Goal: Task Accomplishment & Management: Use online tool/utility

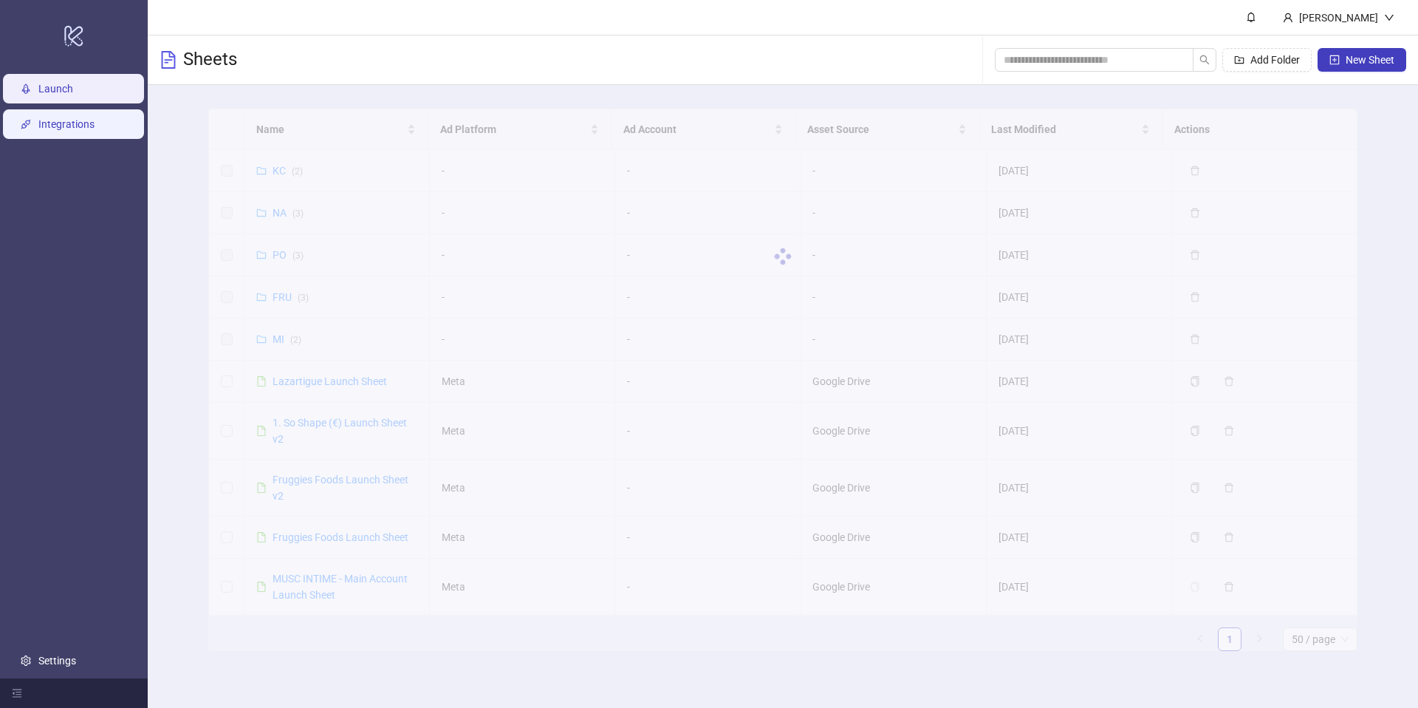
click at [55, 118] on link "Integrations" at bounding box center [66, 124] width 56 height 12
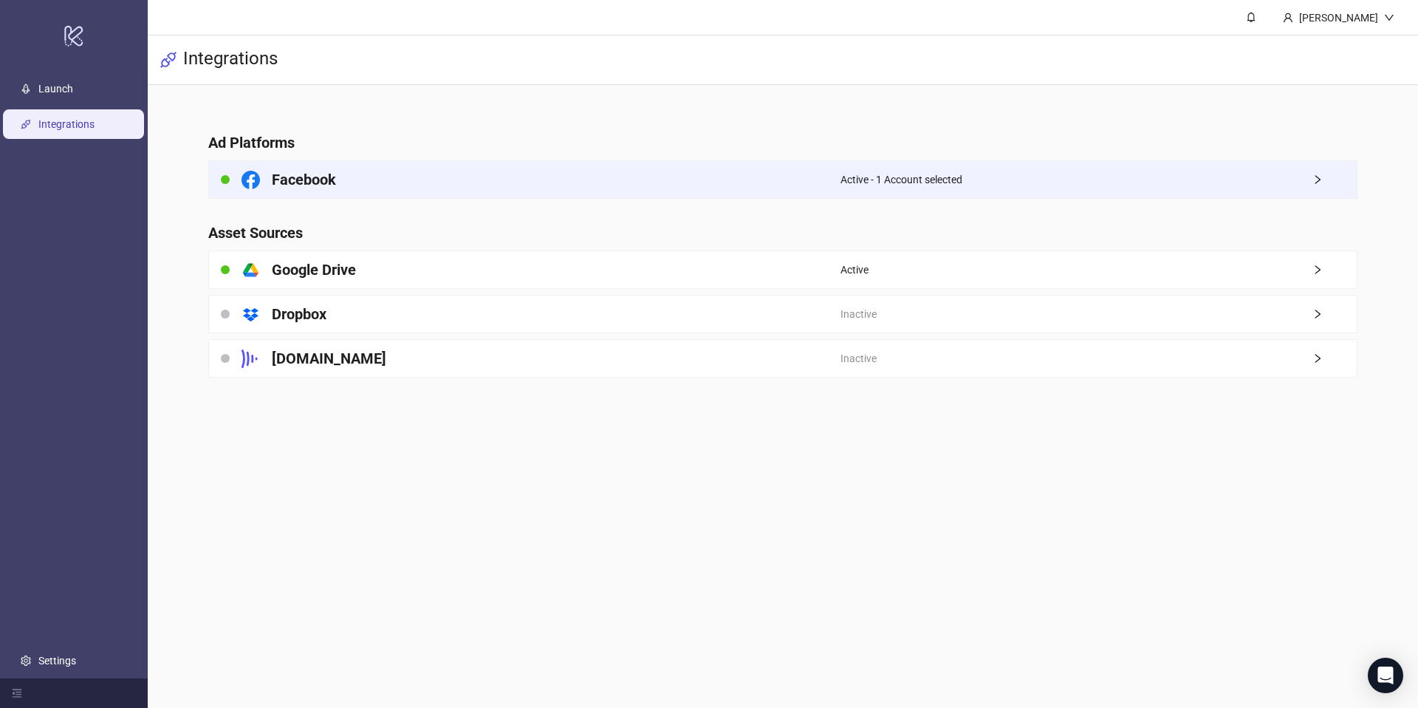
click at [730, 177] on div "Facebook" at bounding box center [525, 179] width 632 height 37
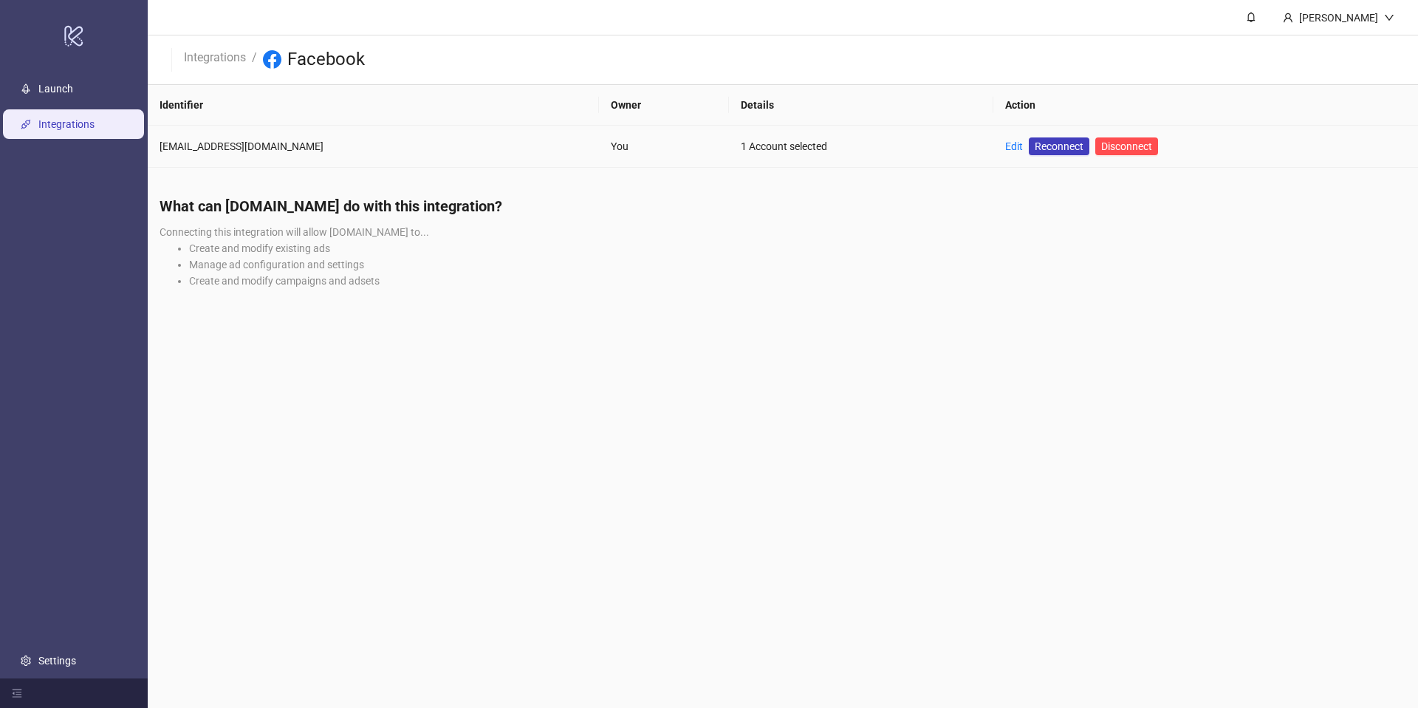
click at [1006, 147] on link "Edit" at bounding box center [1015, 146] width 18 height 12
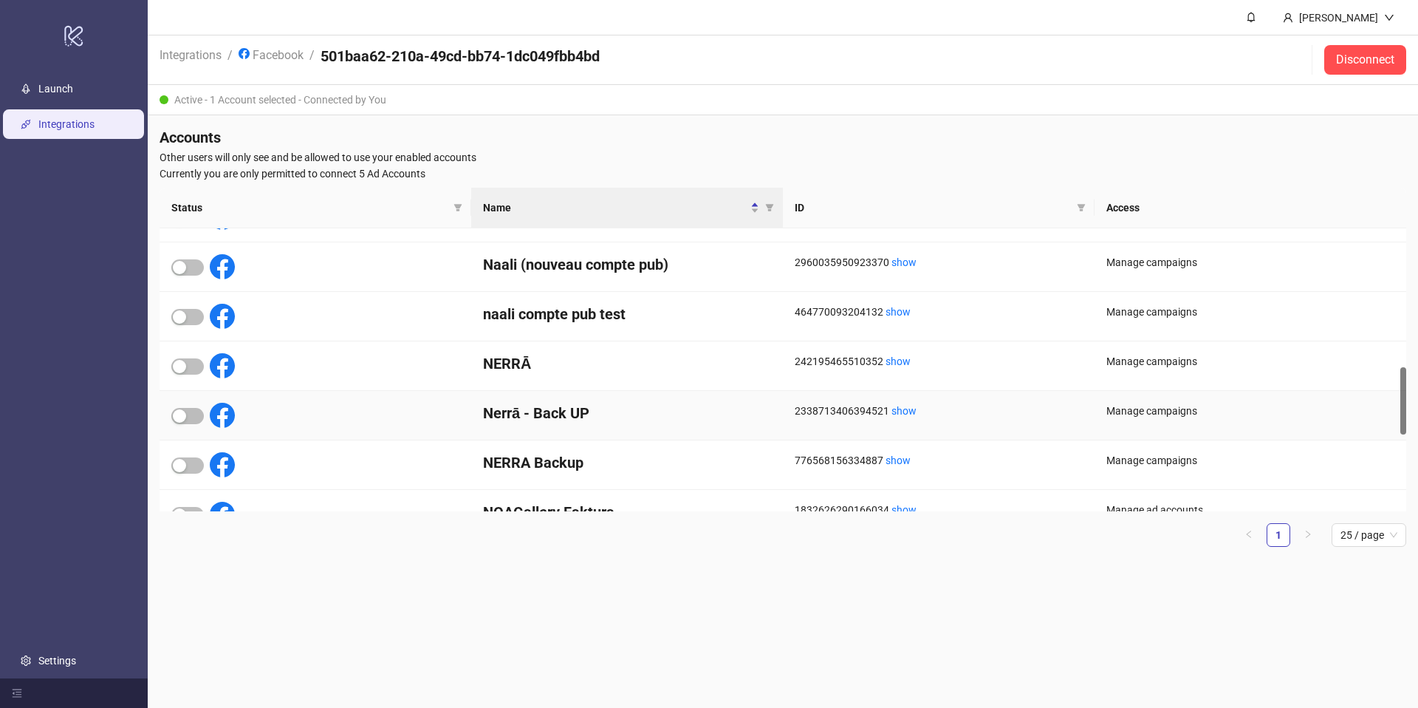
scroll to position [754, 0]
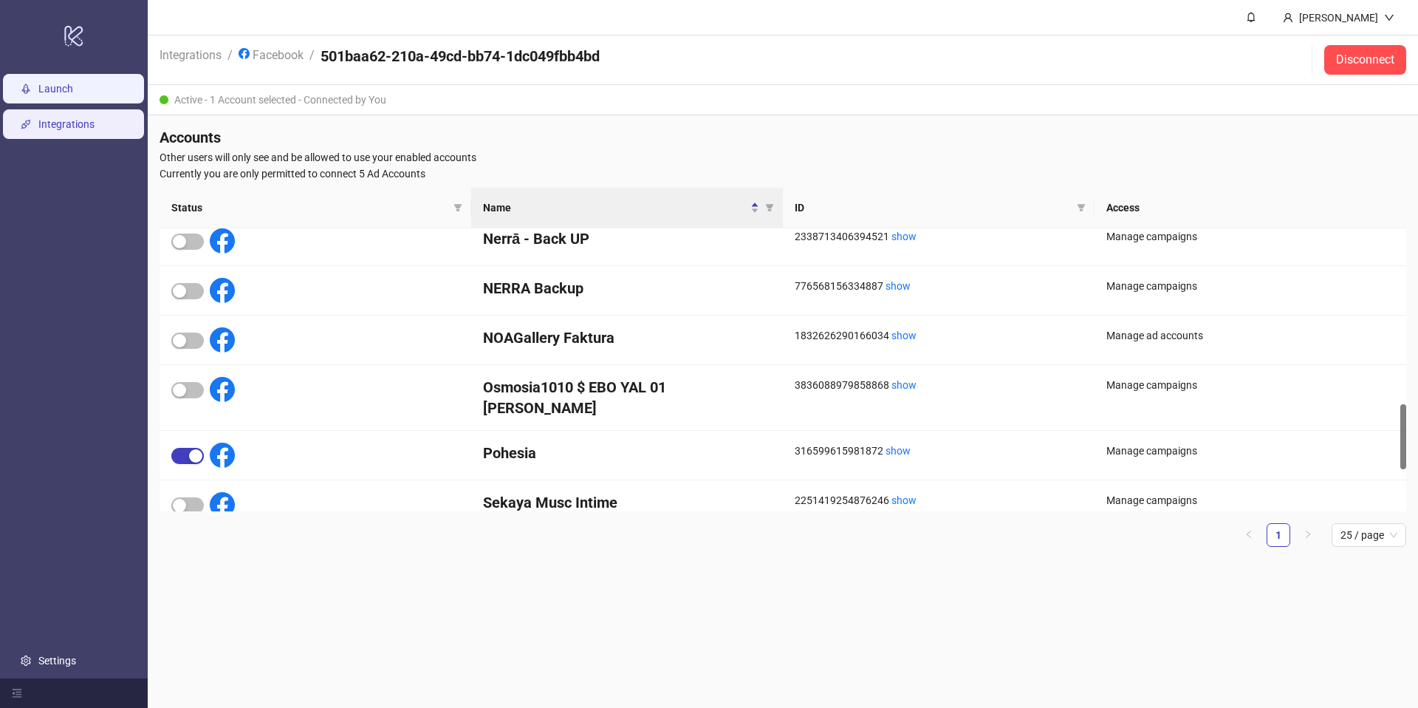
click at [67, 95] on link "Launch" at bounding box center [55, 89] width 35 height 12
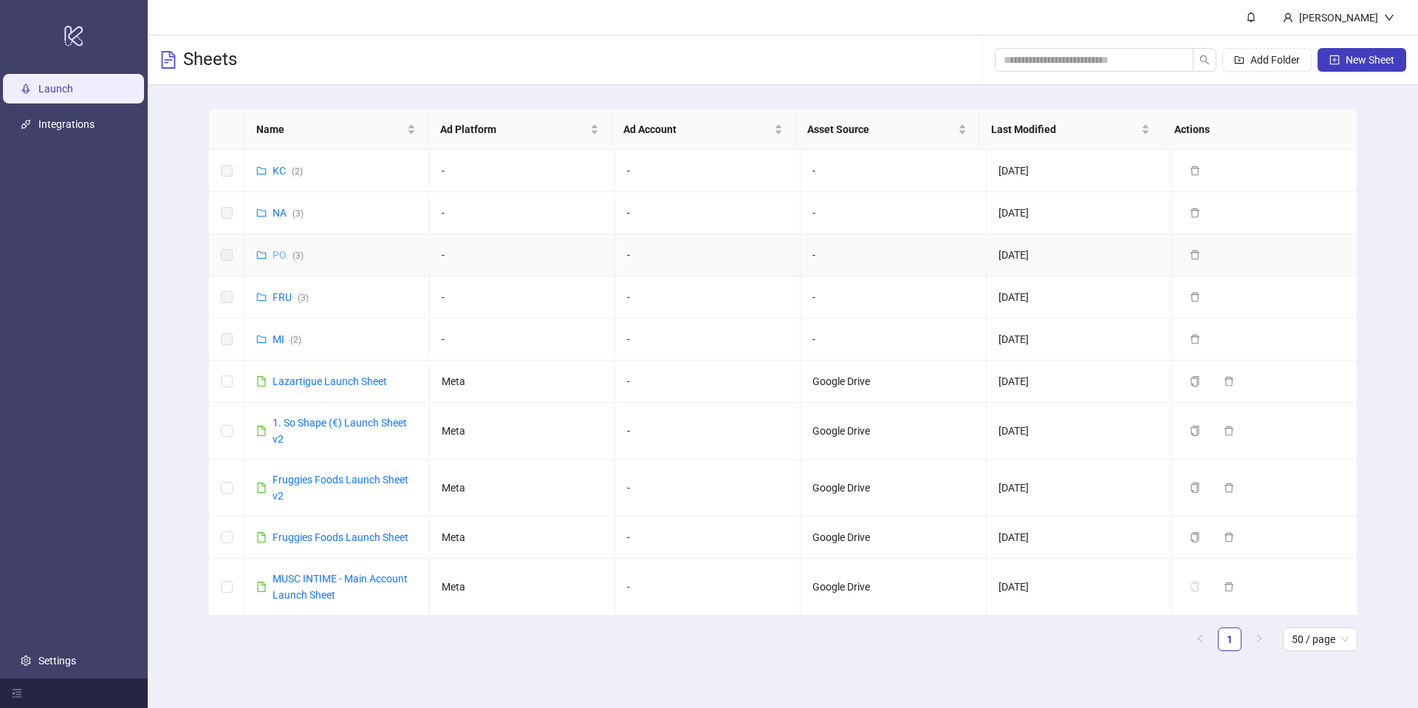
click at [276, 259] on link "PO ( 3 )" at bounding box center [288, 255] width 31 height 12
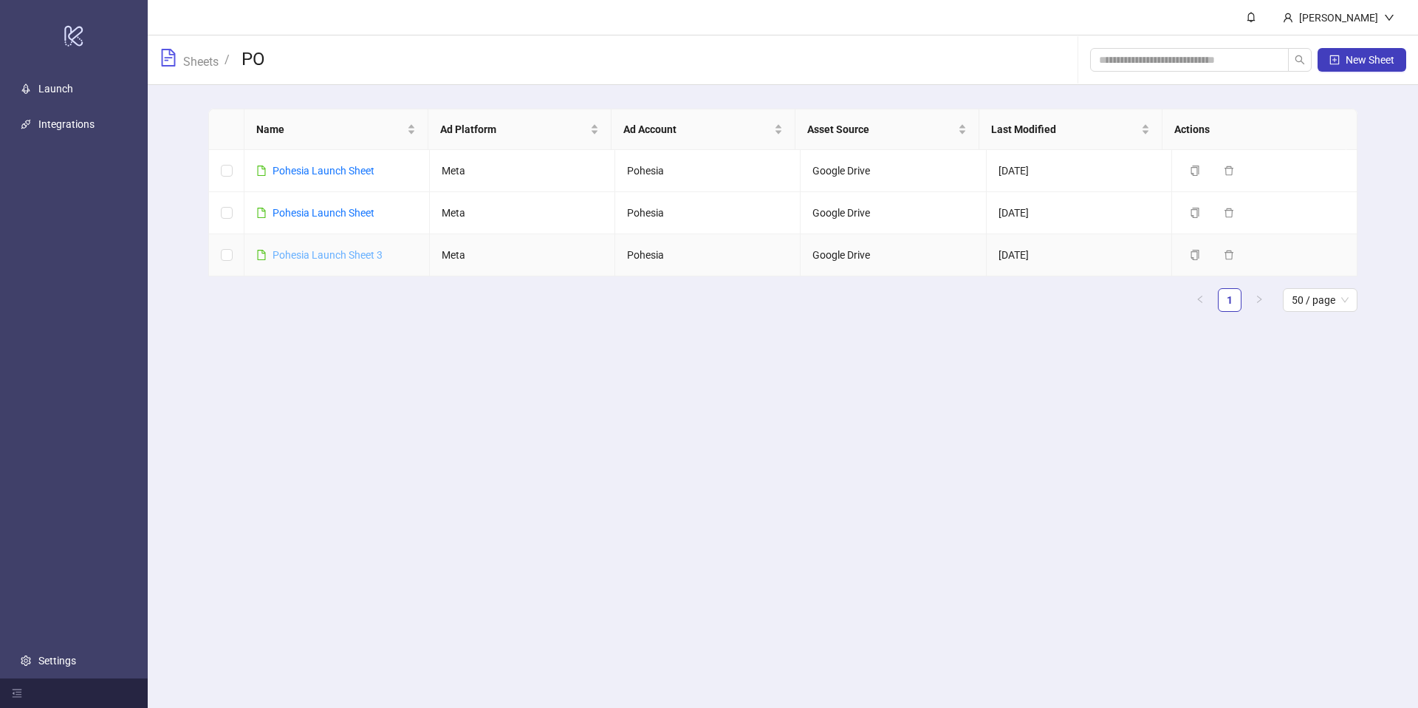
click at [329, 252] on link "Pohesia Launch Sheet 3" at bounding box center [328, 255] width 110 height 12
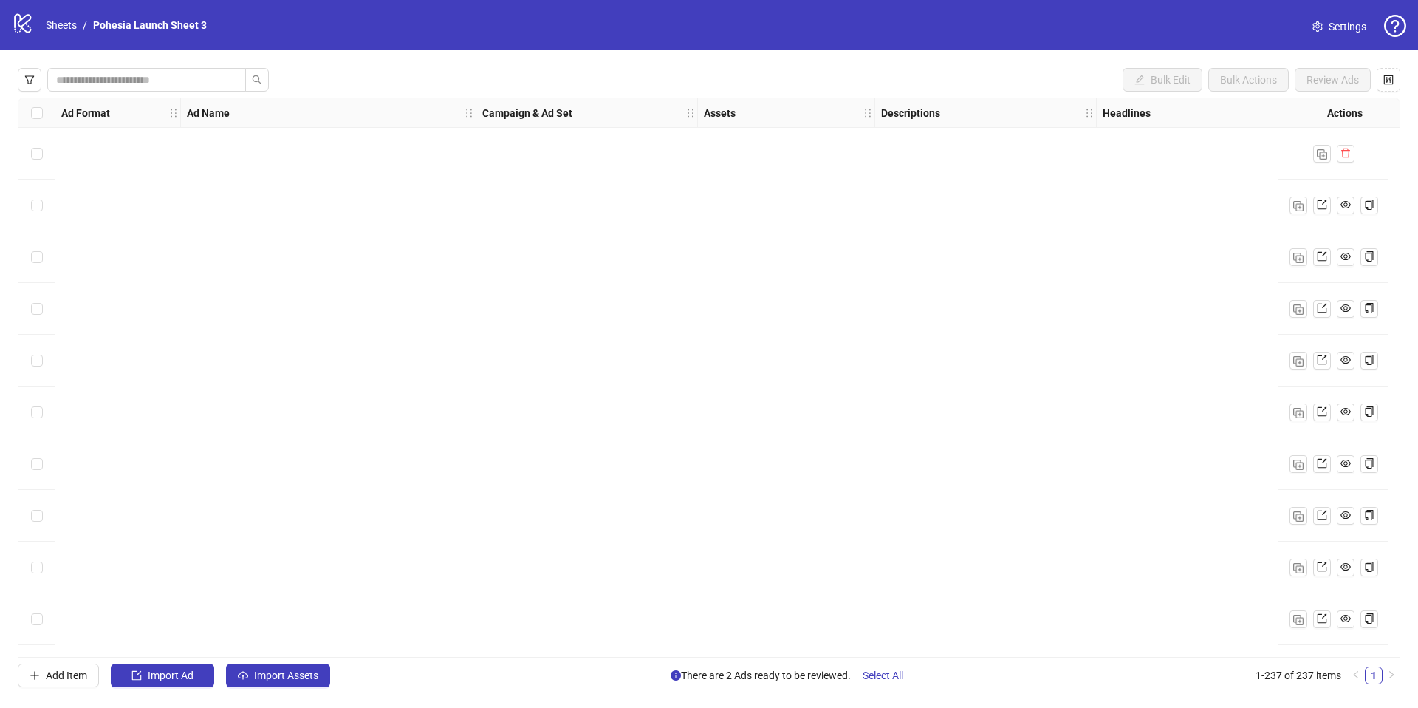
scroll to position [11734, 0]
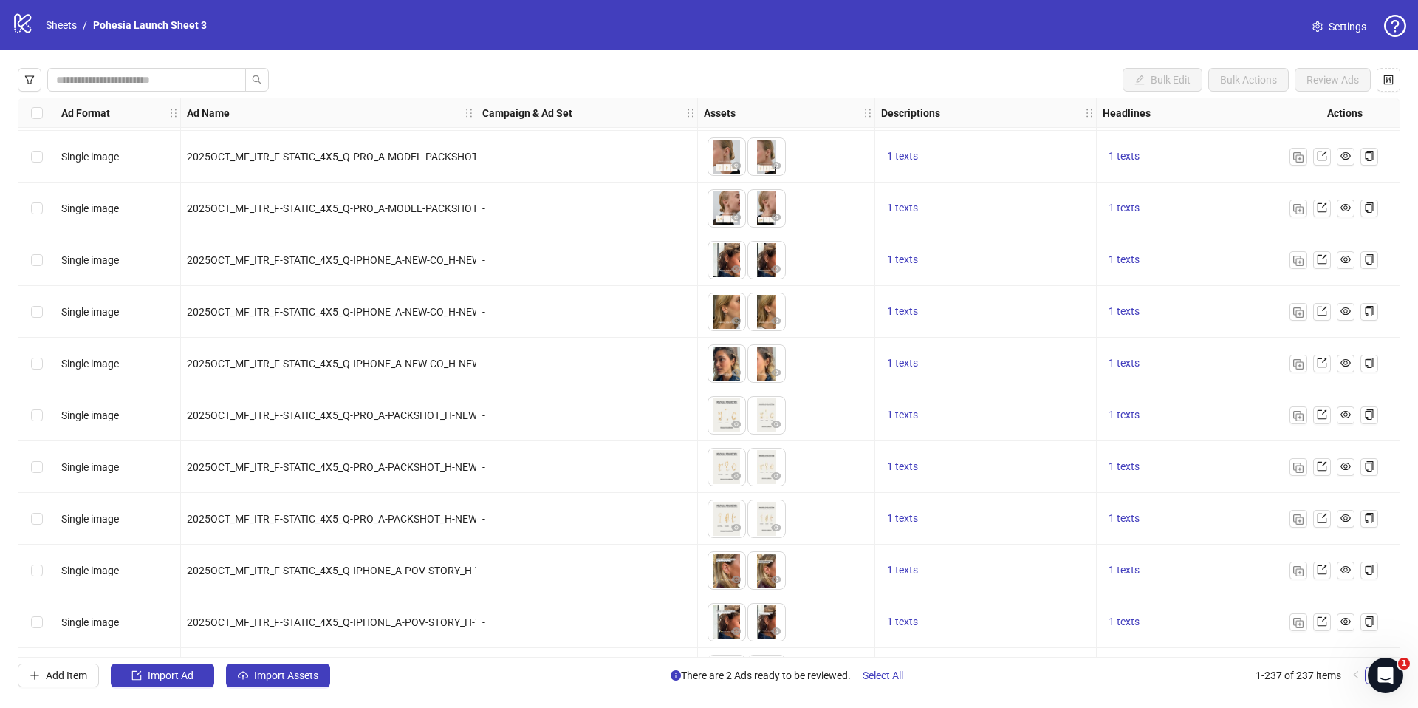
scroll to position [11734, 0]
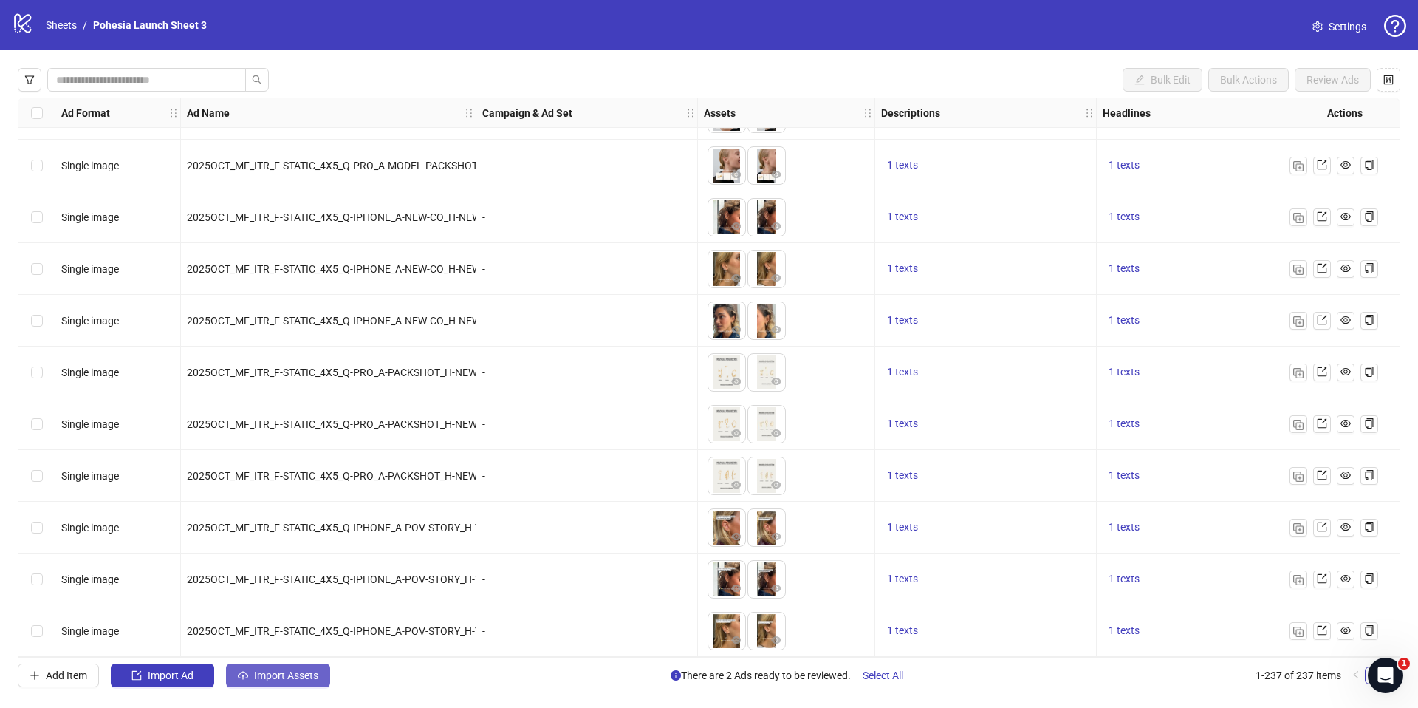
click at [307, 675] on span "Import Assets" at bounding box center [286, 675] width 64 height 12
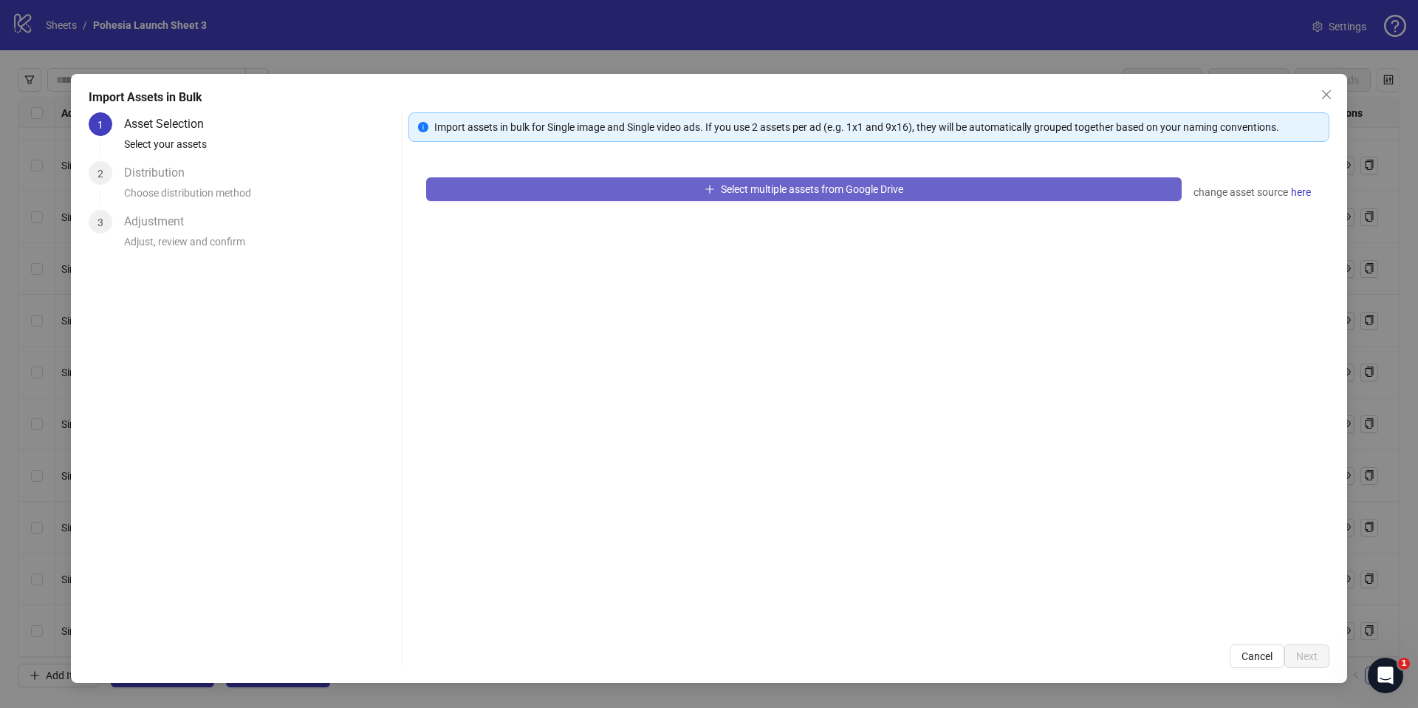
click at [705, 184] on icon "plus" at bounding box center [710, 189] width 10 height 10
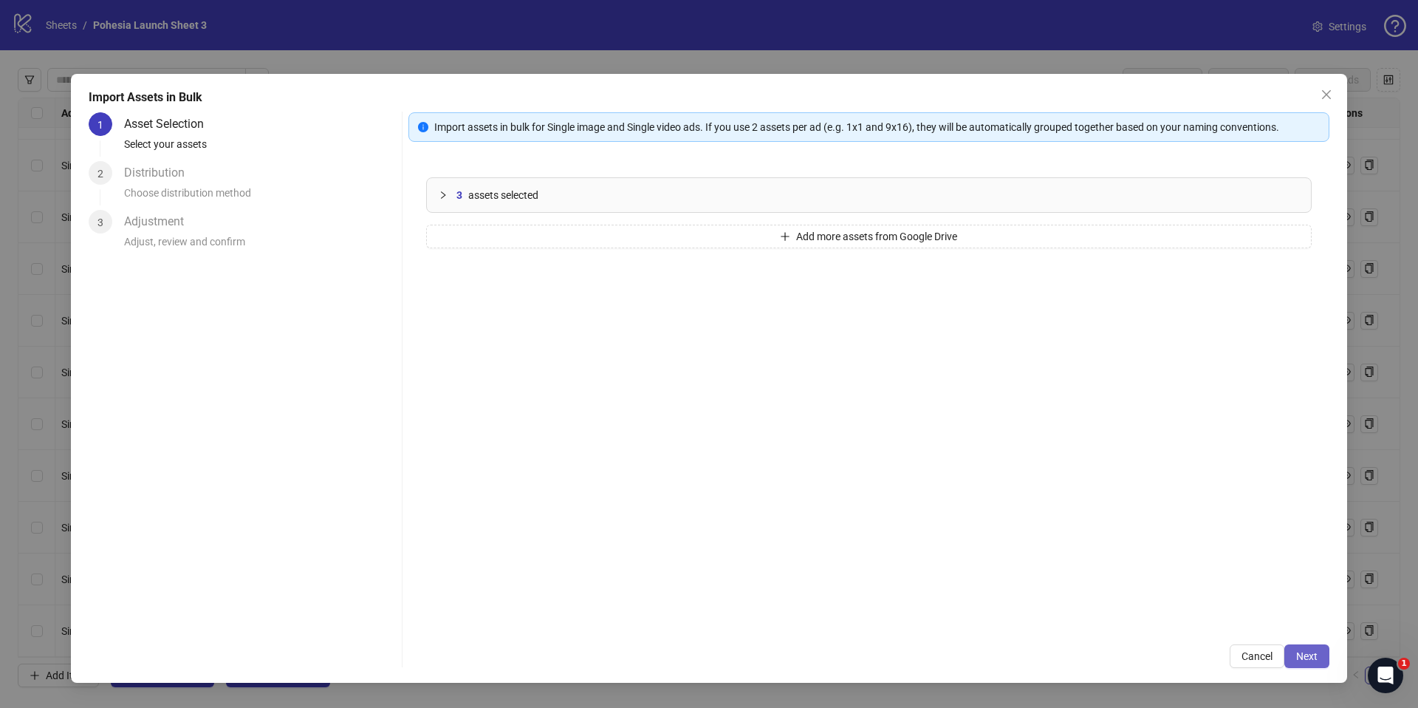
click at [1297, 654] on span "Next" at bounding box center [1307, 656] width 21 height 12
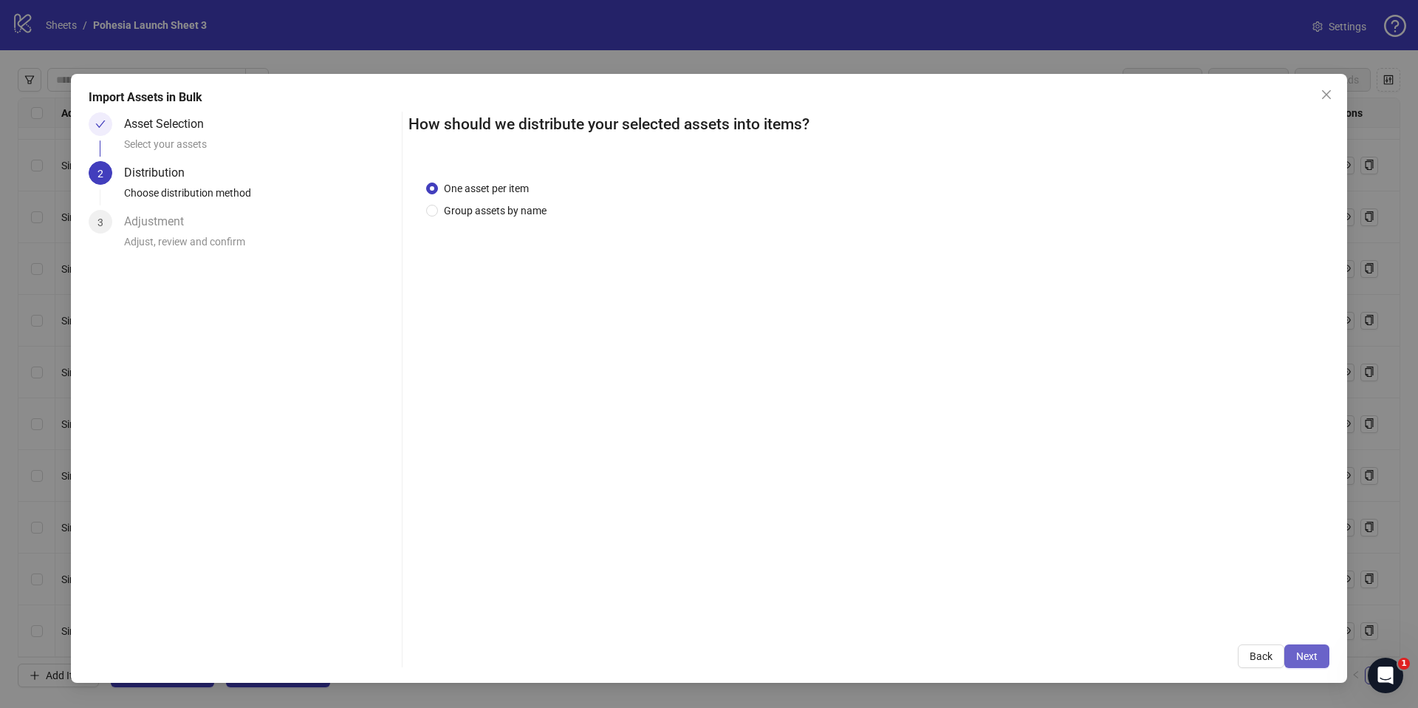
click at [1320, 654] on button "Next" at bounding box center [1307, 656] width 45 height 24
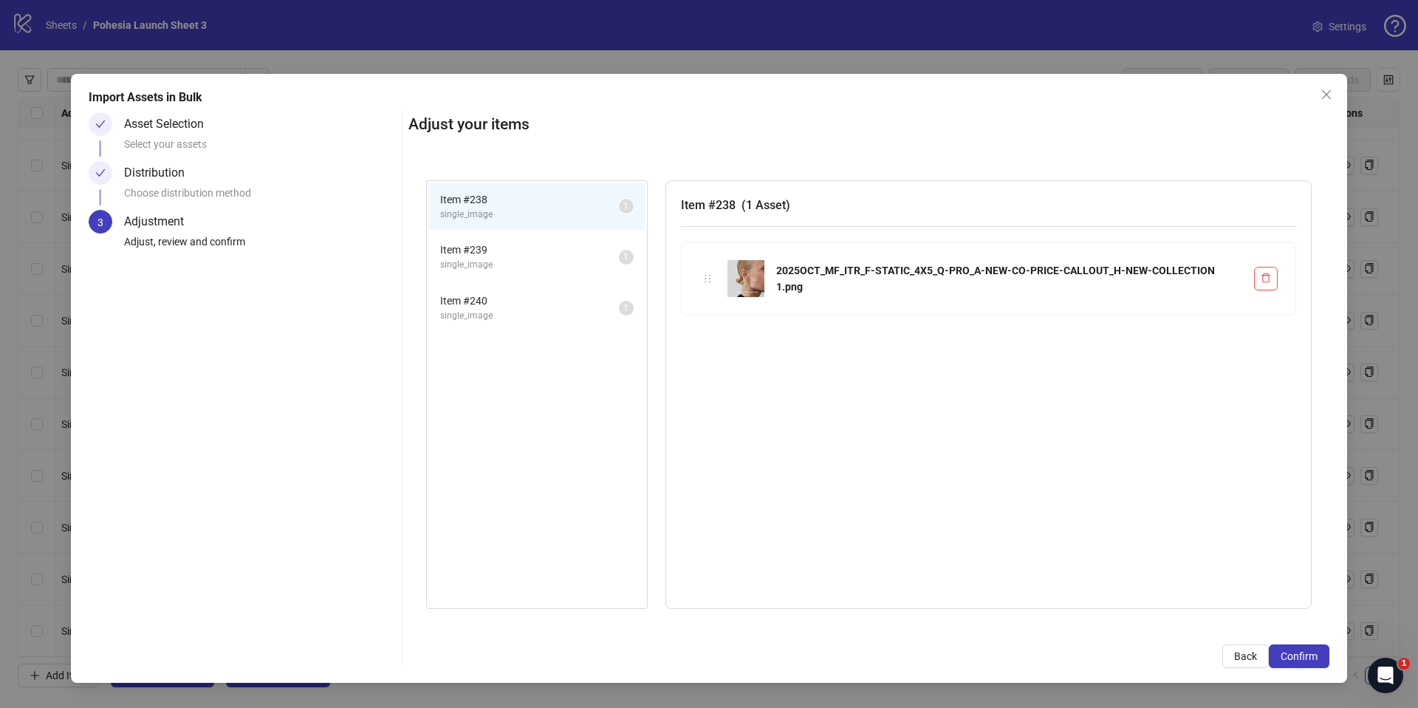
click at [1320, 654] on button "Confirm" at bounding box center [1299, 656] width 61 height 24
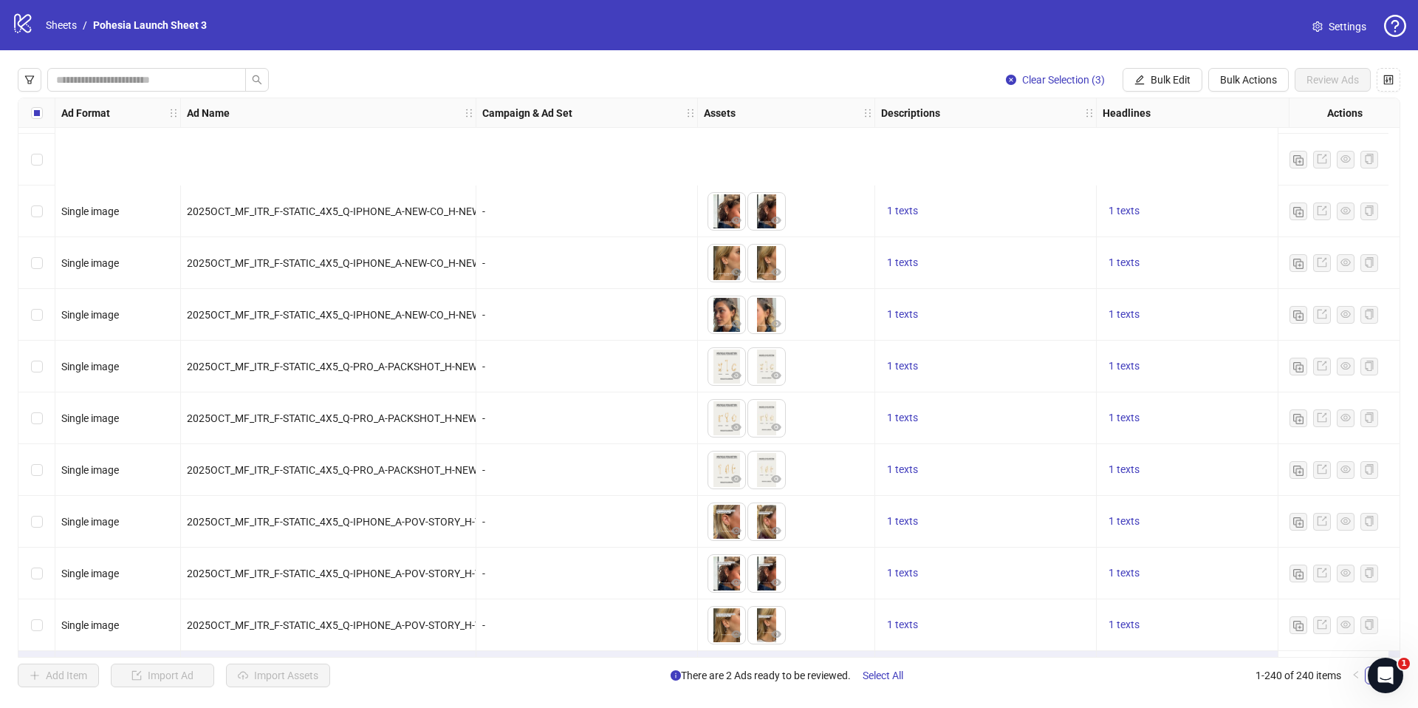
scroll to position [11889, 0]
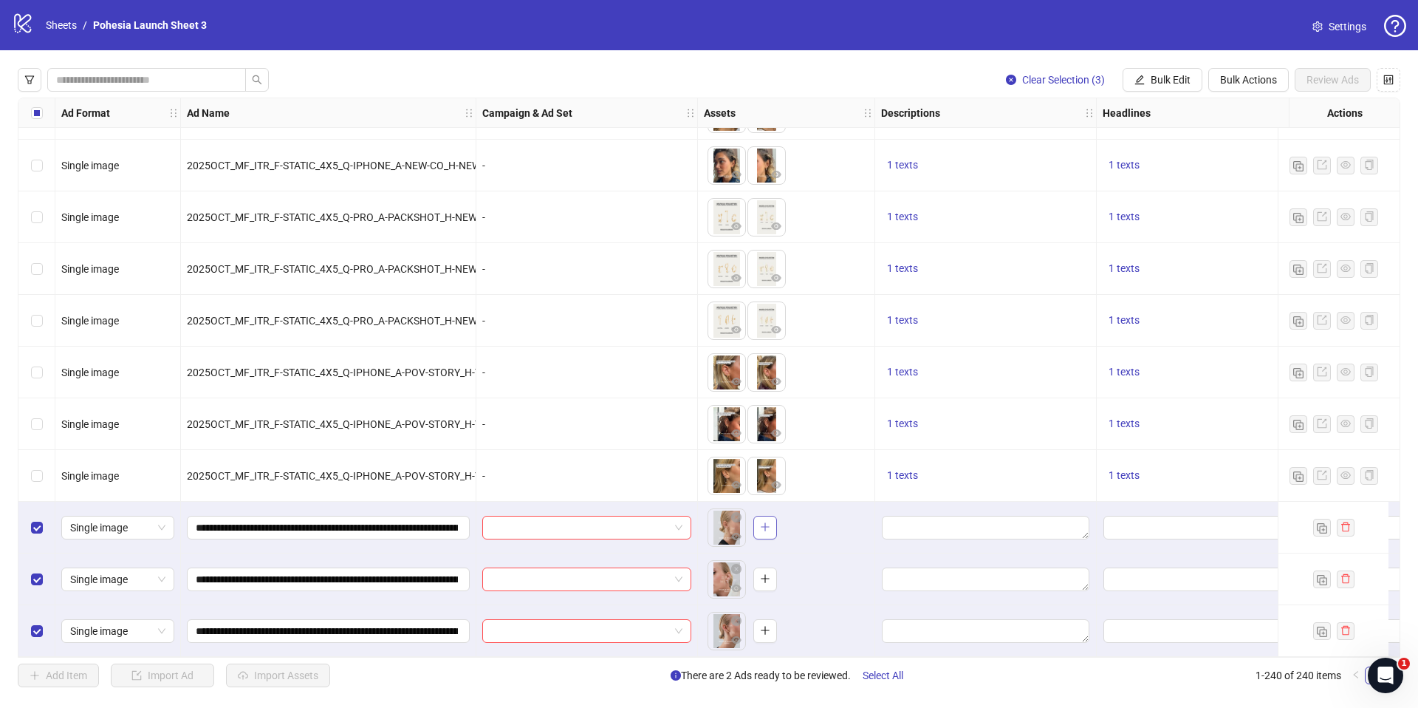
click at [757, 526] on button "button" at bounding box center [766, 528] width 24 height 24
click at [768, 584] on button "button" at bounding box center [766, 579] width 24 height 24
click at [773, 626] on button "button" at bounding box center [766, 631] width 24 height 24
click at [895, 469] on span "1 texts" at bounding box center [902, 475] width 31 height 12
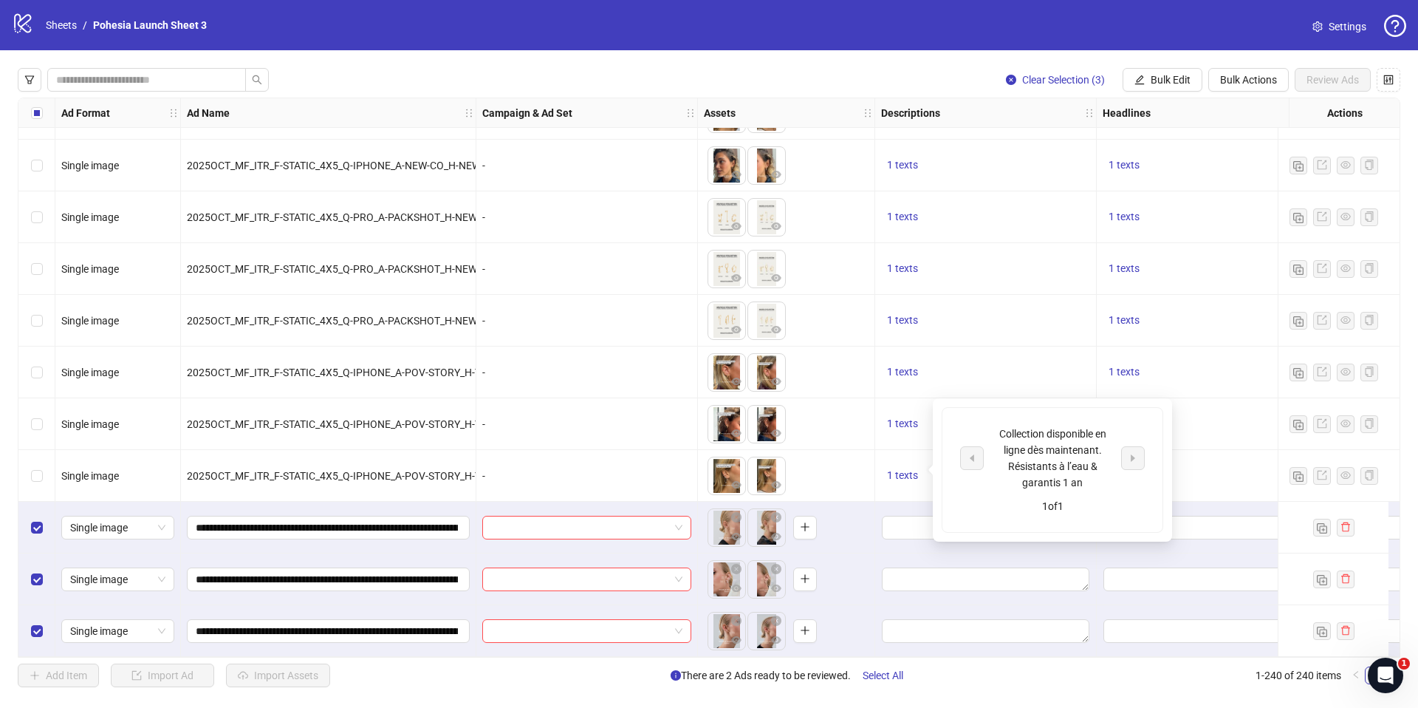
click at [810, 477] on div "To pick up a draggable item, press the space bar. While dragging, use the arrow…" at bounding box center [786, 476] width 165 height 46
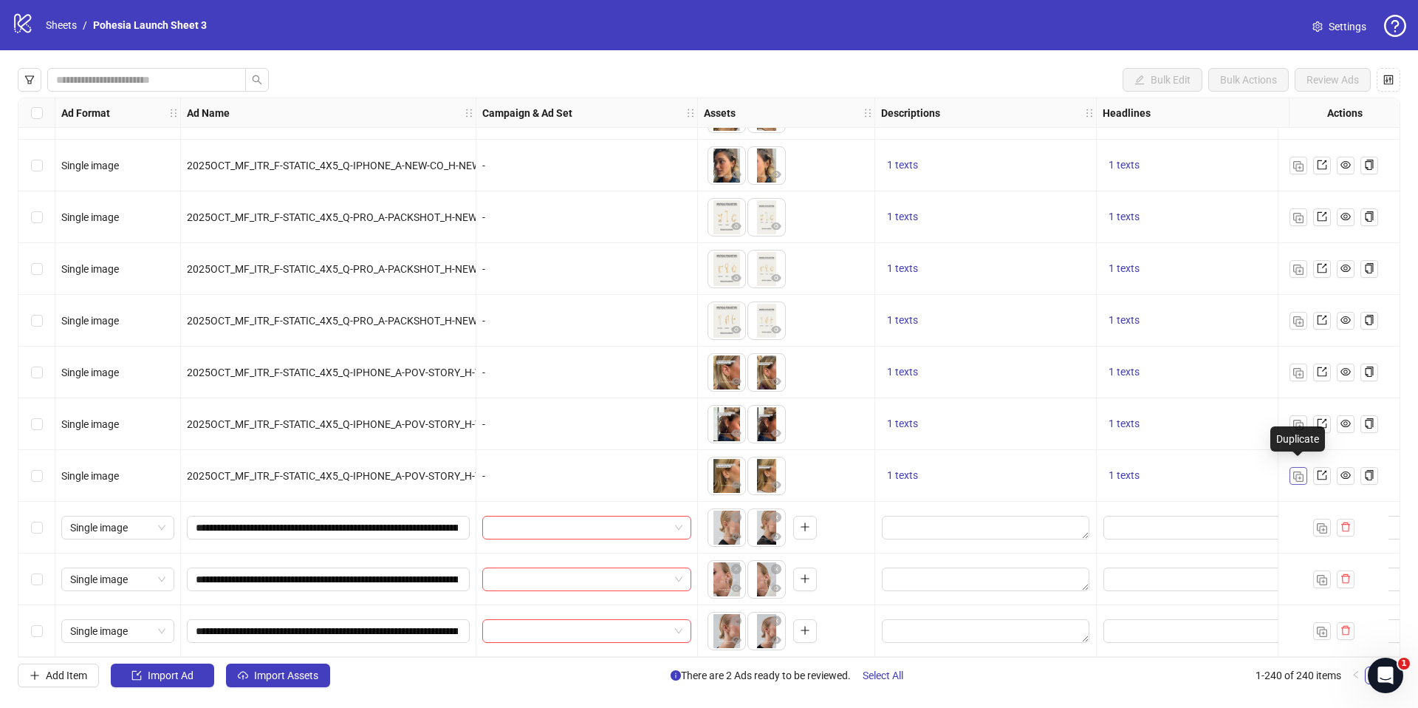
click at [1295, 471] on img "button" at bounding box center [1299, 476] width 10 height 10
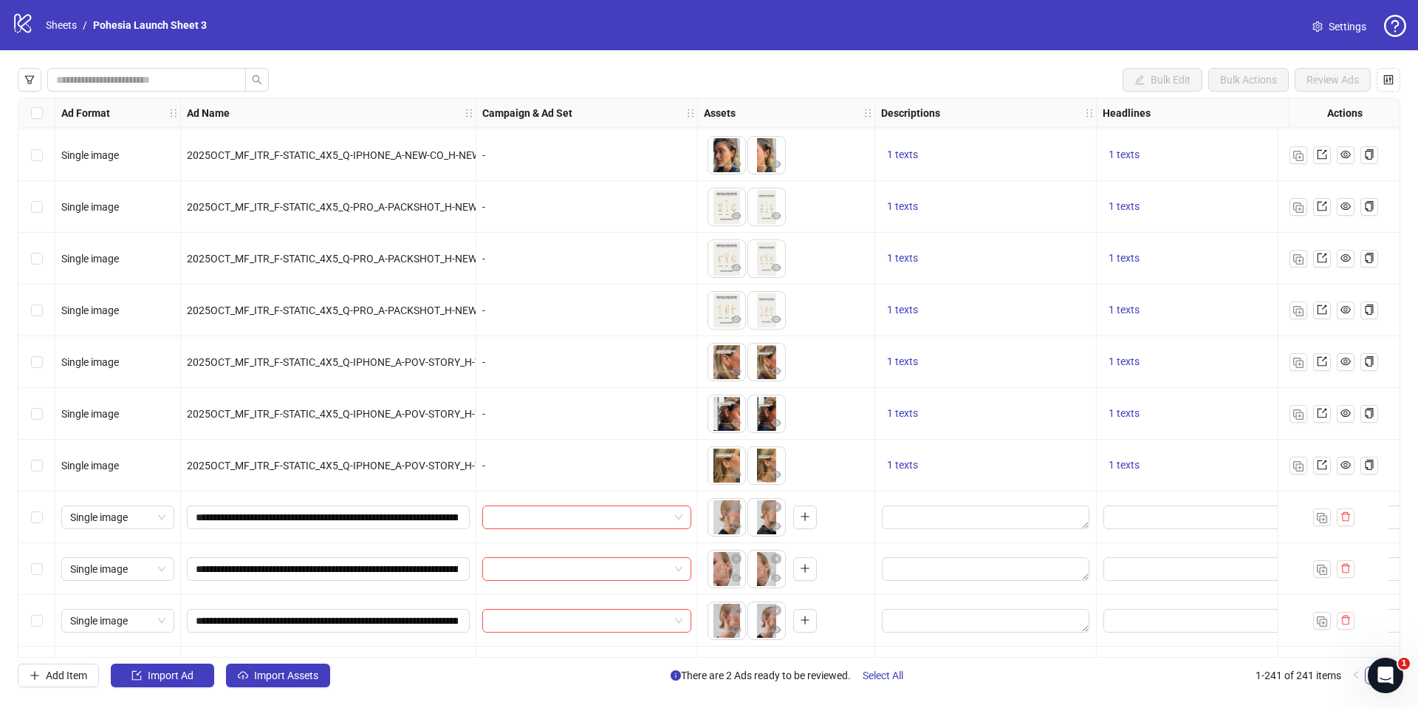
scroll to position [11940, 0]
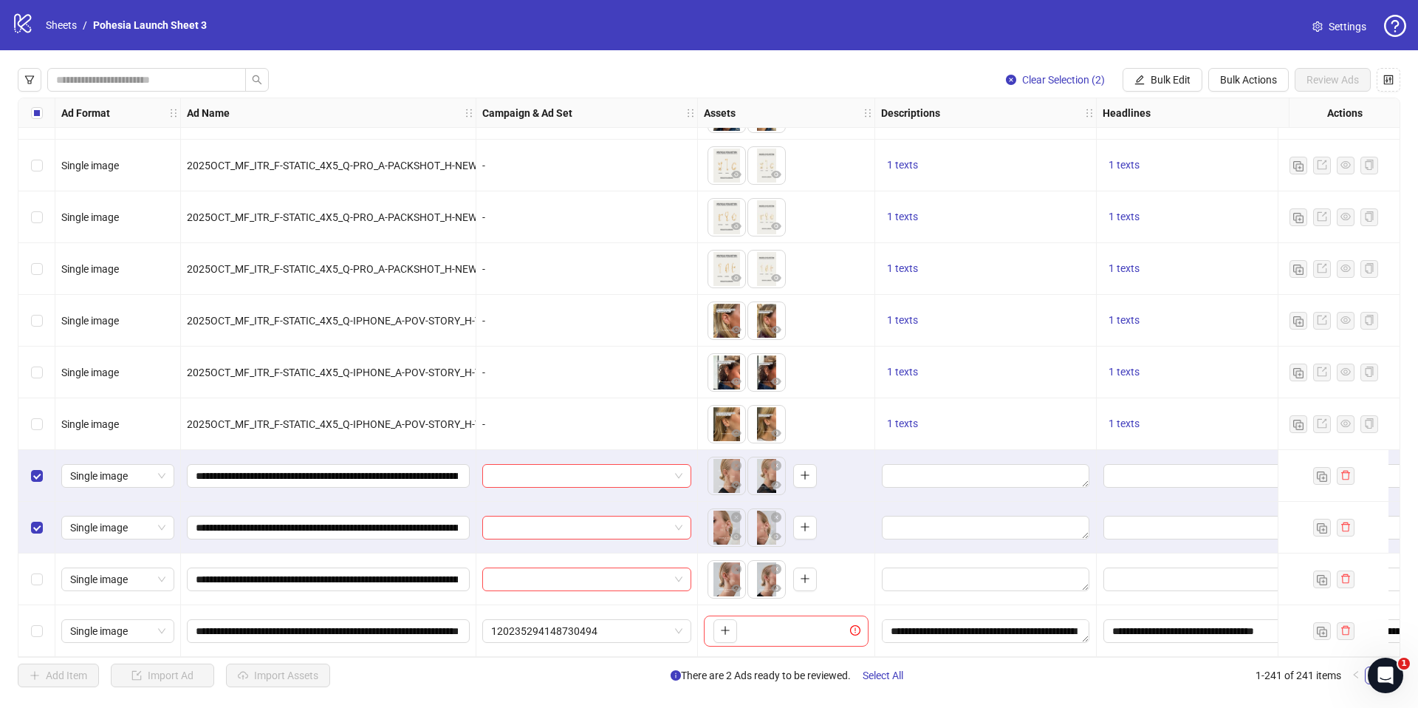
click at [33, 581] on div "Select row 240" at bounding box center [36, 579] width 37 height 52
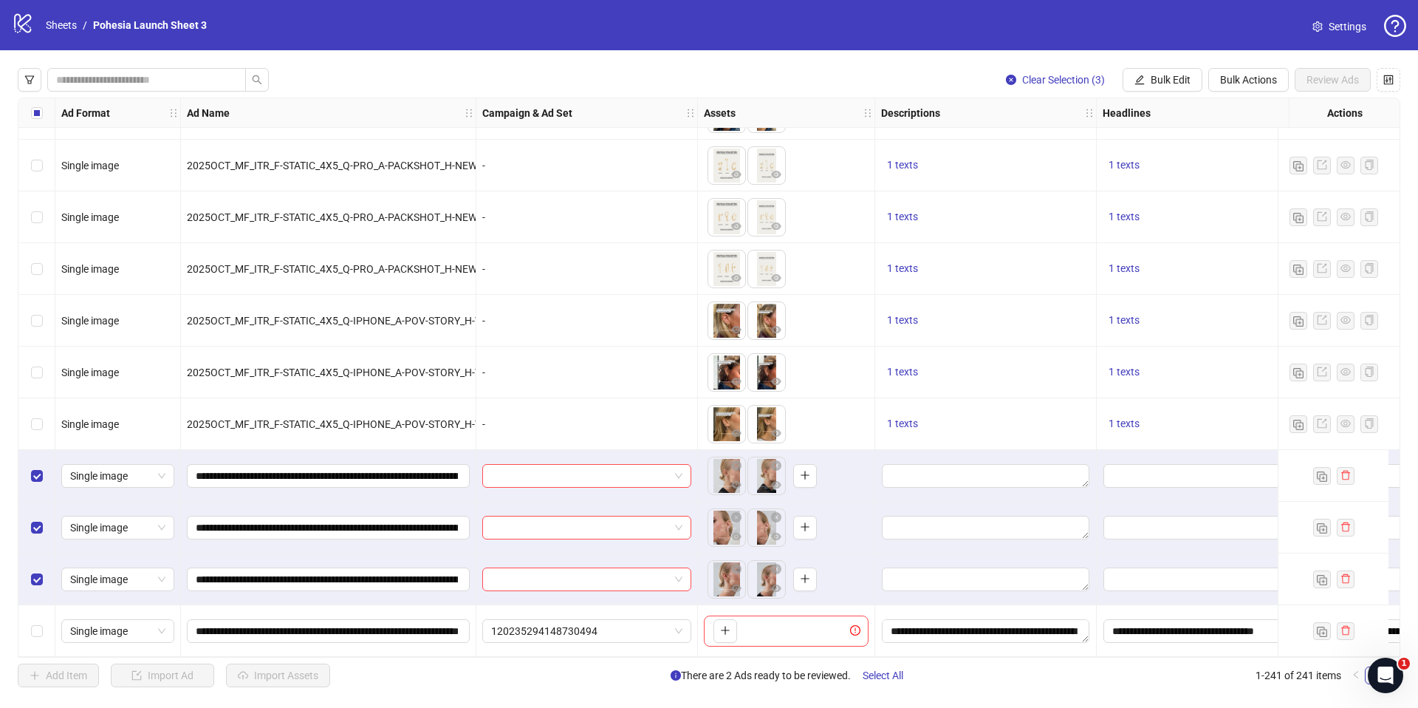
click at [44, 618] on div "Select row 241" at bounding box center [36, 631] width 37 height 52
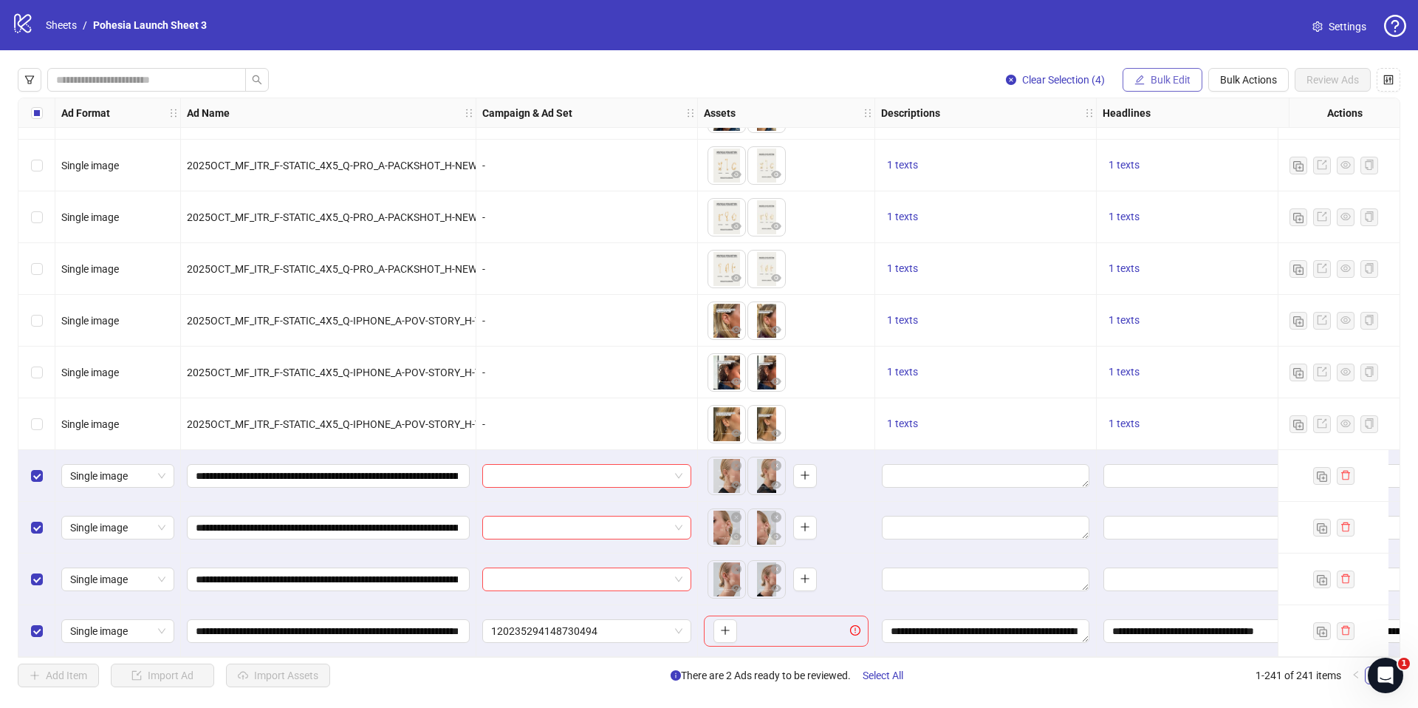
click at [1166, 78] on span "Bulk Edit" at bounding box center [1171, 80] width 40 height 12
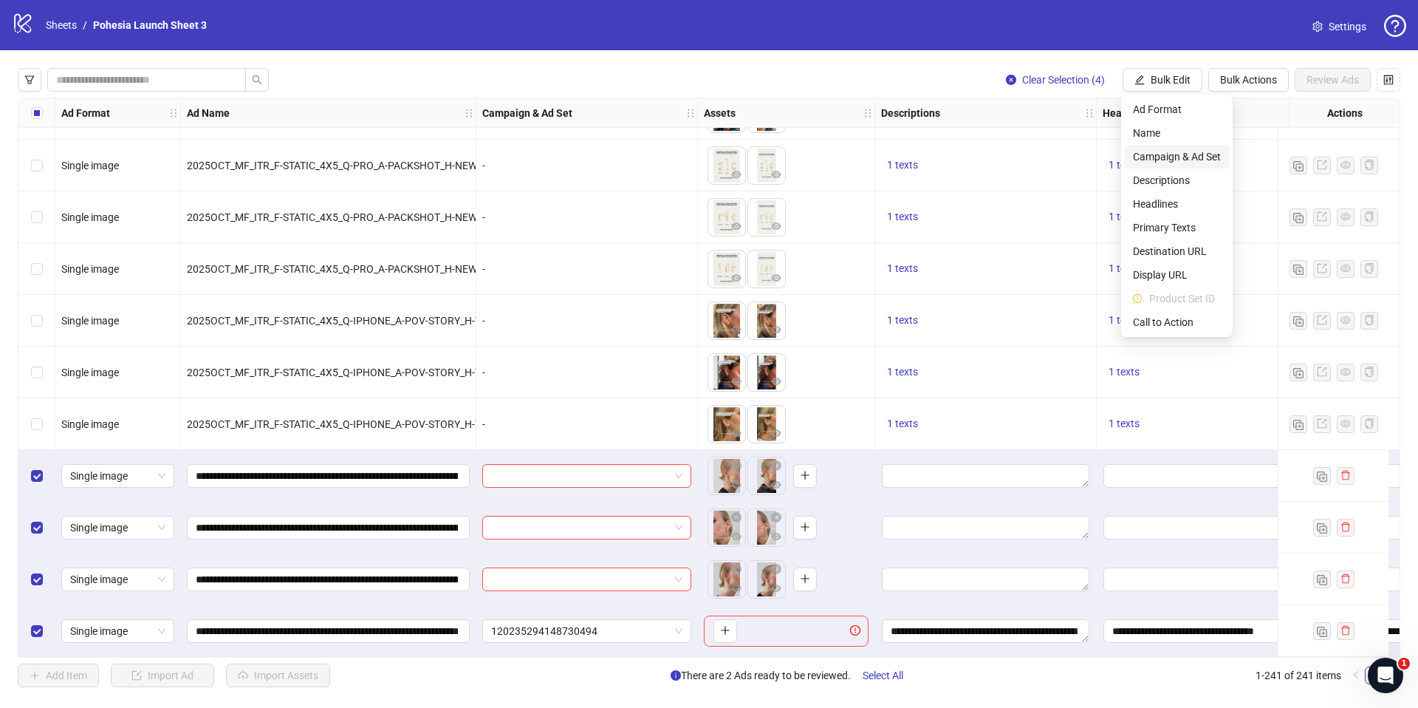
click at [1169, 156] on span "Campaign & Ad Set" at bounding box center [1177, 156] width 88 height 16
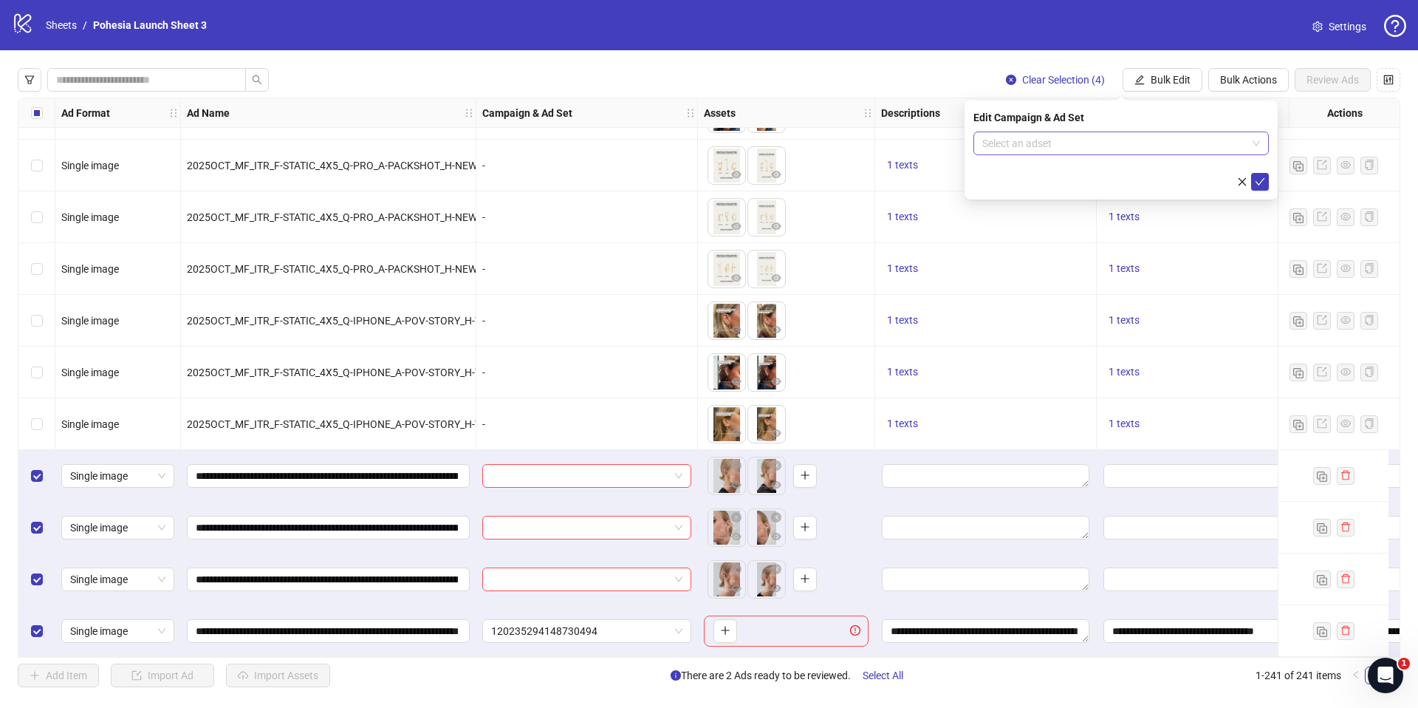
click at [1175, 148] on input "search" at bounding box center [1115, 143] width 264 height 22
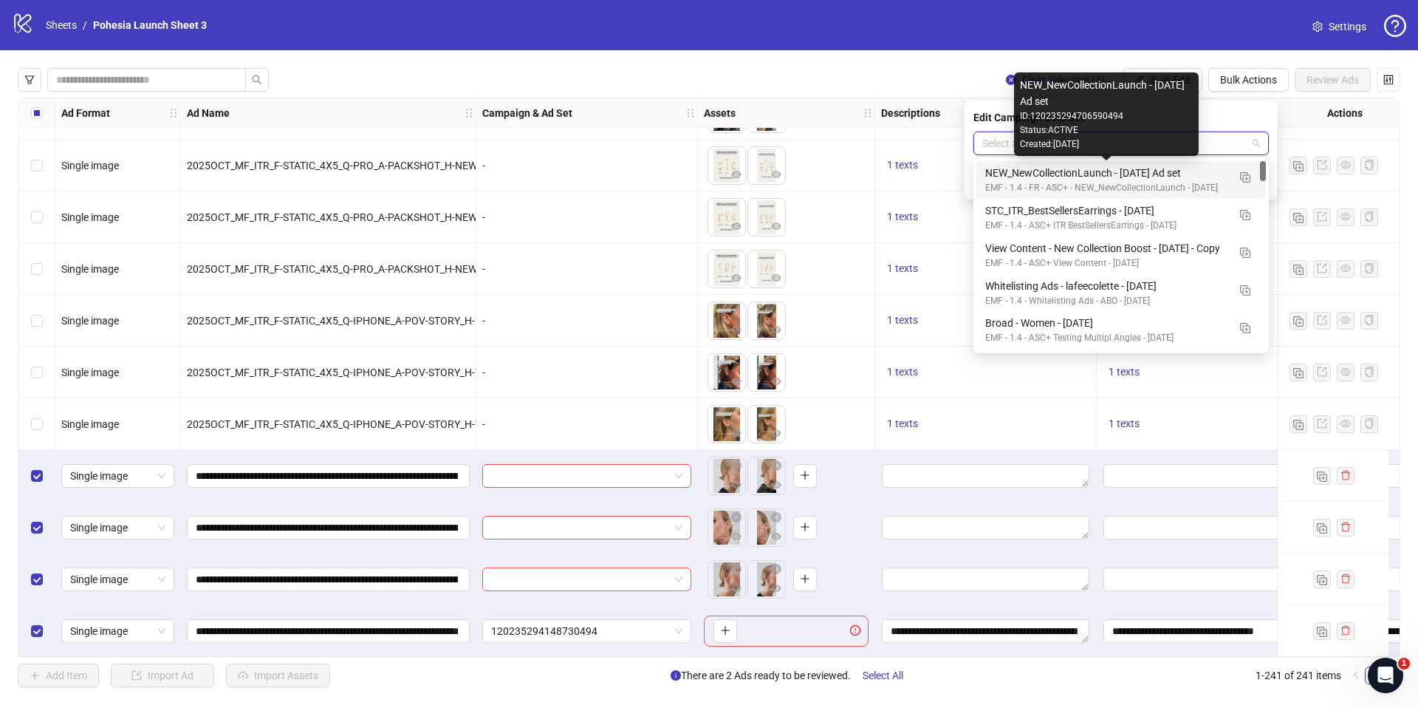
click at [1190, 172] on div "NEW_NewCollectionLaunch - [DATE] Ad set" at bounding box center [1107, 173] width 242 height 16
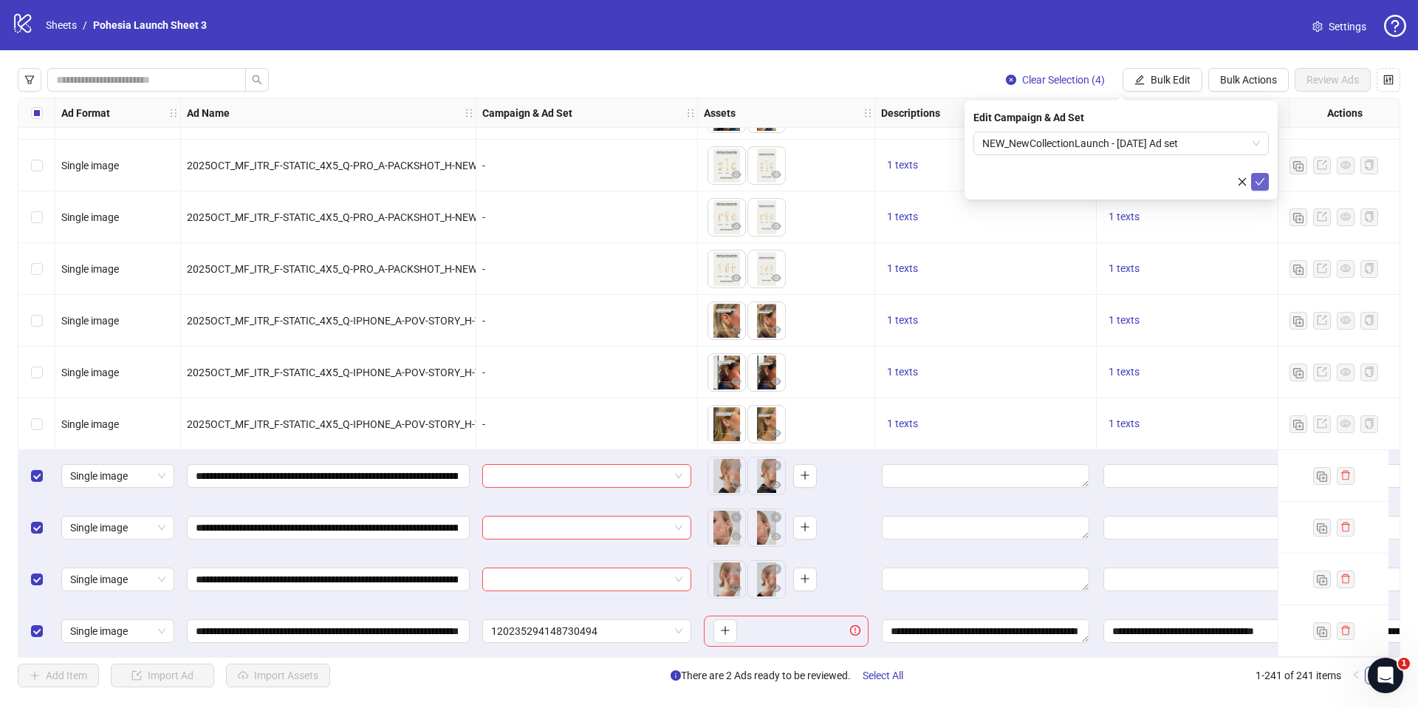
click at [1260, 180] on icon "check" at bounding box center [1260, 182] width 10 height 10
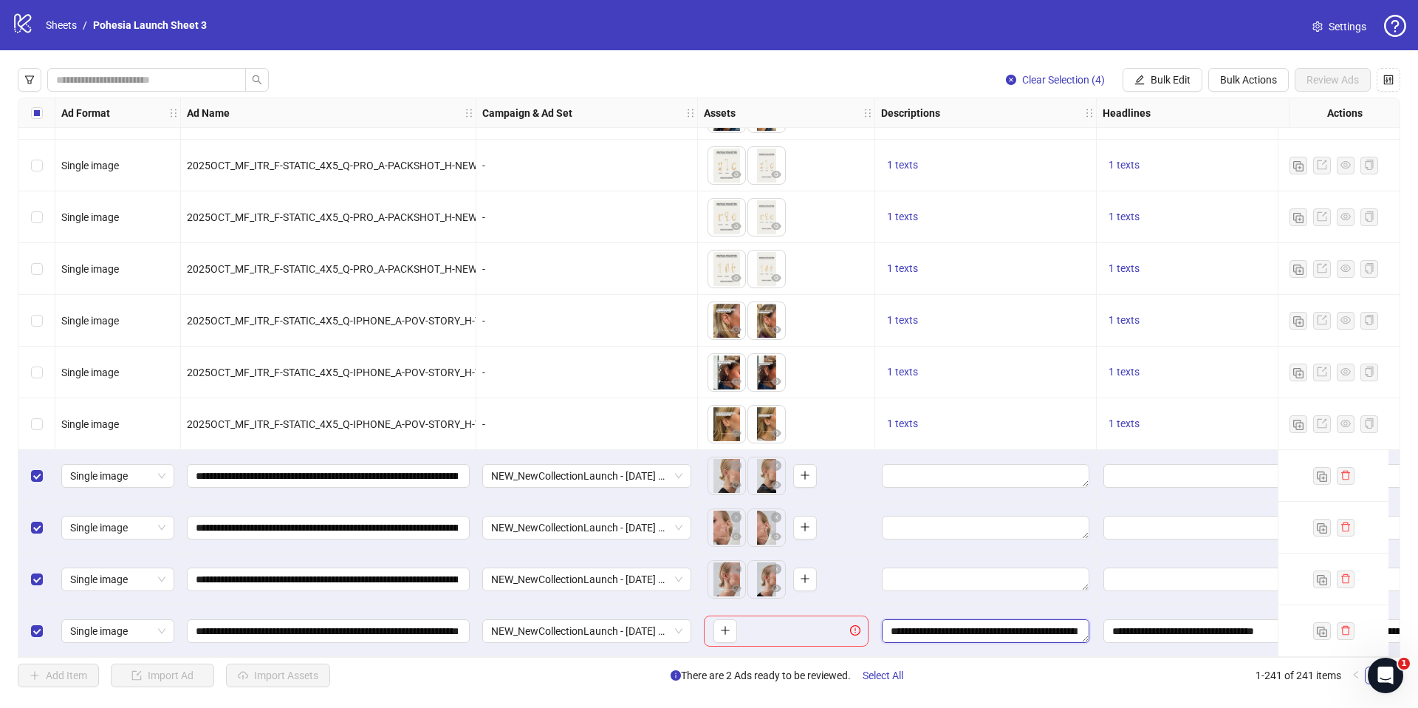
click at [1015, 624] on textarea "**********" at bounding box center [986, 631] width 208 height 24
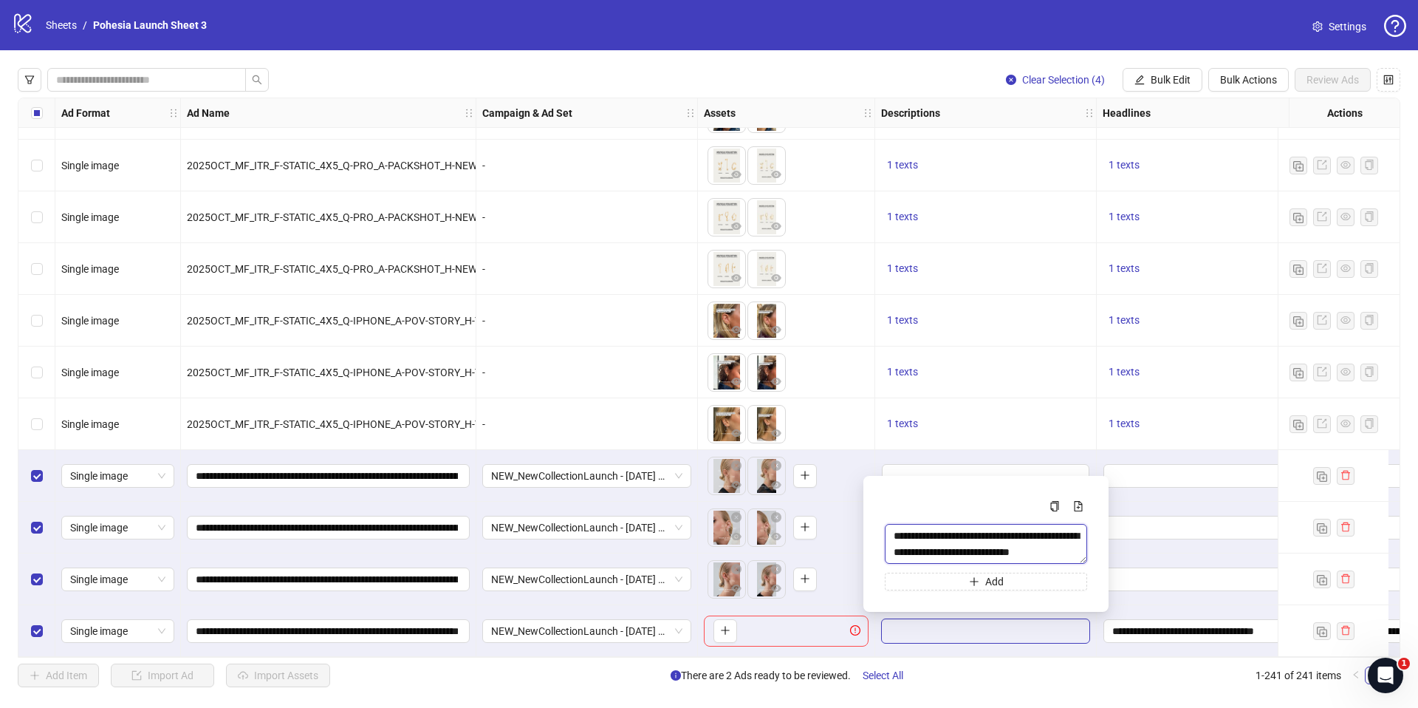
scroll to position [16, 0]
drag, startPoint x: 890, startPoint y: 532, endPoint x: 885, endPoint y: 577, distance: 45.4
click at [885, 577] on div "**********" at bounding box center [986, 543] width 202 height 93
drag, startPoint x: 1037, startPoint y: 700, endPoint x: 1154, endPoint y: 400, distance: 321.4
click at [1037, 700] on div "Clear Selection (4) Bulk Edit Bulk Actions Review Ads Ad Format Ad Name Campaig…" at bounding box center [709, 377] width 1418 height 655
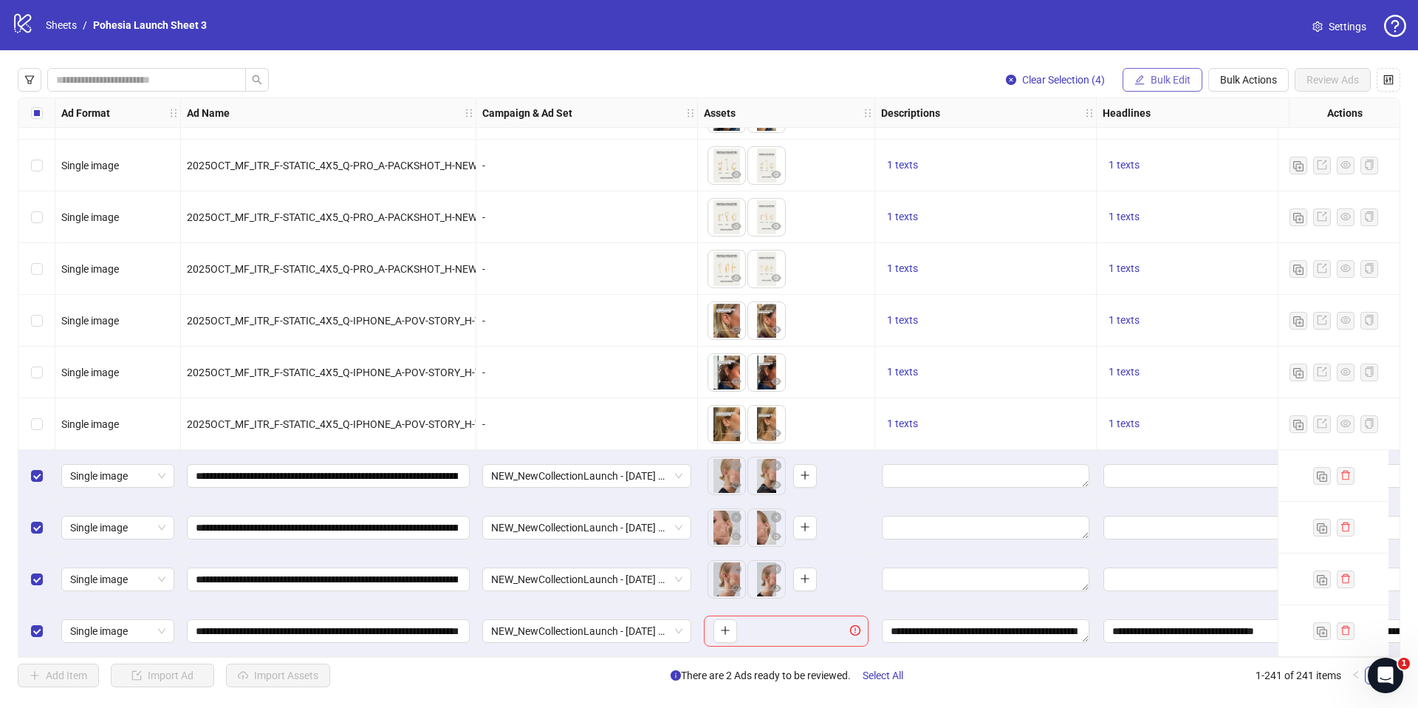
click at [1178, 84] on span "Bulk Edit" at bounding box center [1171, 80] width 40 height 12
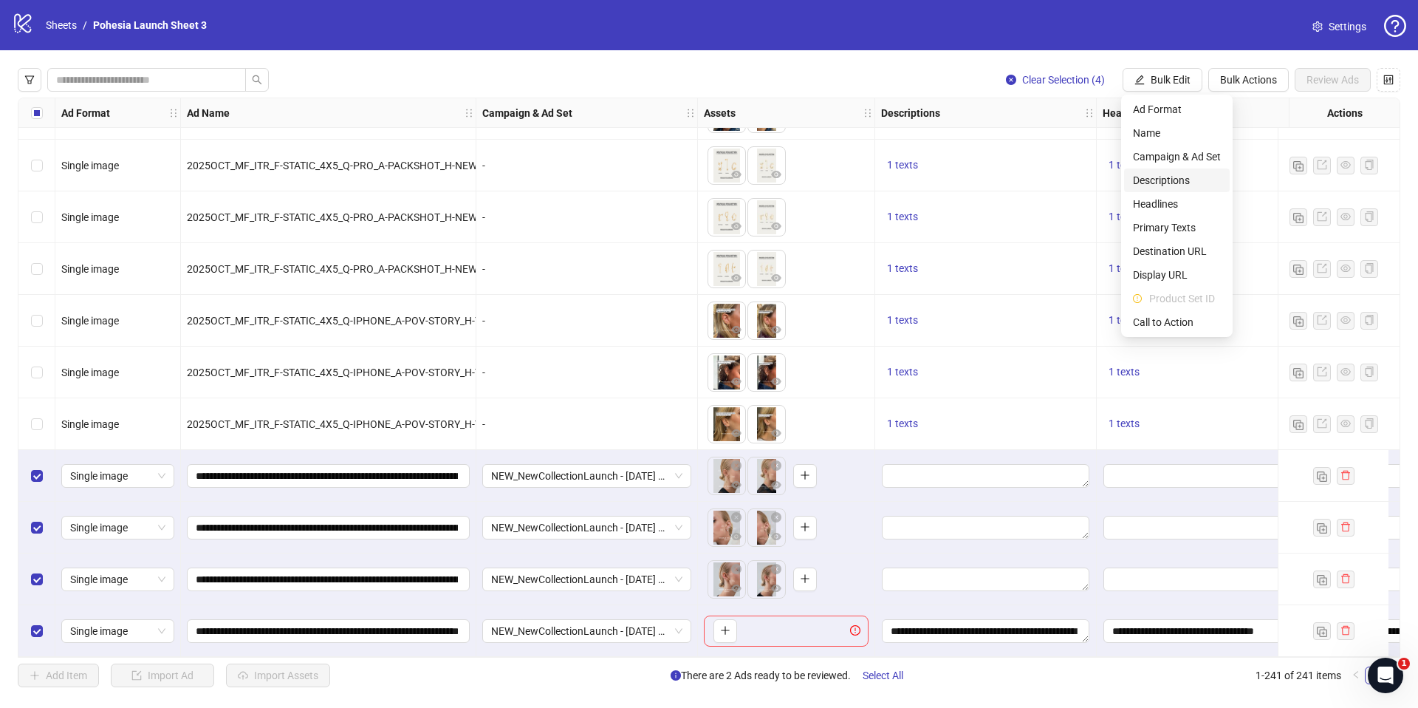
click at [1178, 174] on span "Descriptions" at bounding box center [1177, 180] width 88 height 16
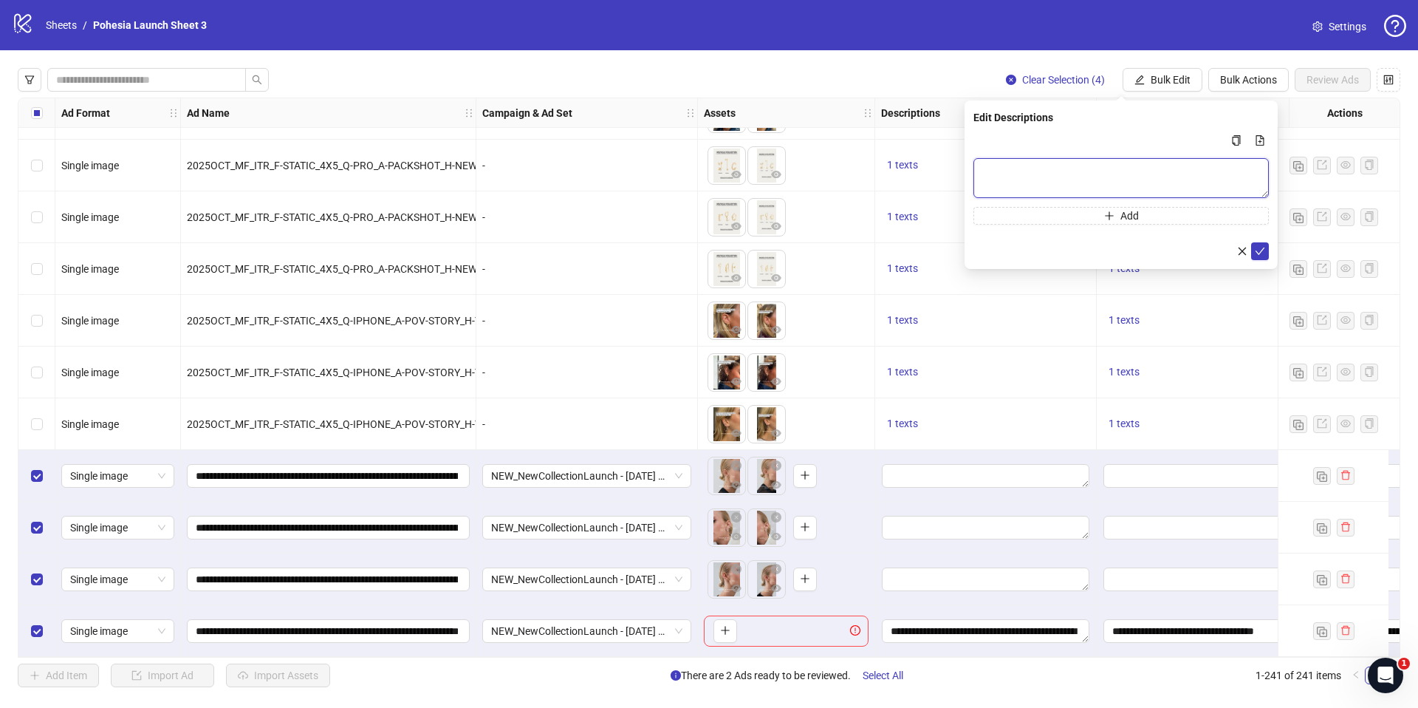
click at [1039, 175] on textarea "Multi-text input container - paste or copy values" at bounding box center [1122, 178] width 296 height 40
paste textarea "**********"
type textarea "**********"
click at [1257, 246] on icon "check" at bounding box center [1260, 251] width 10 height 10
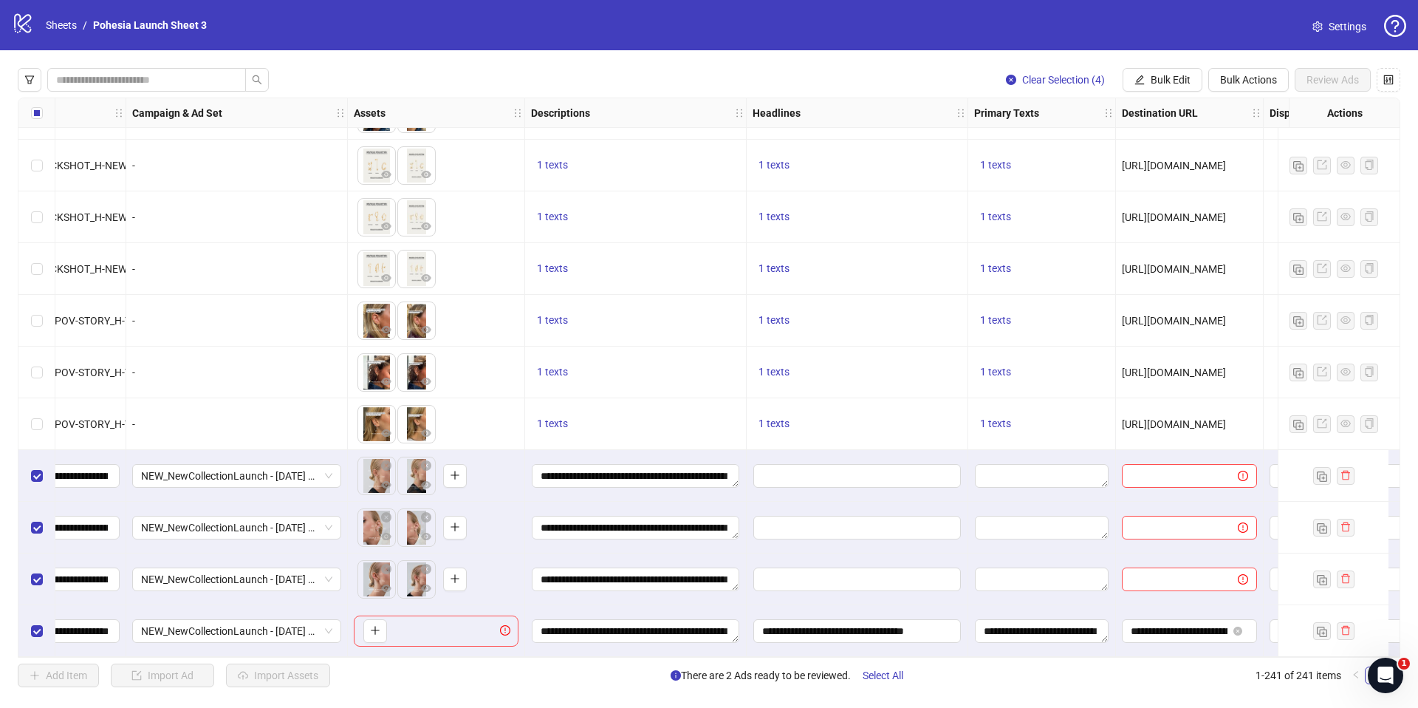
scroll to position [11940, 369]
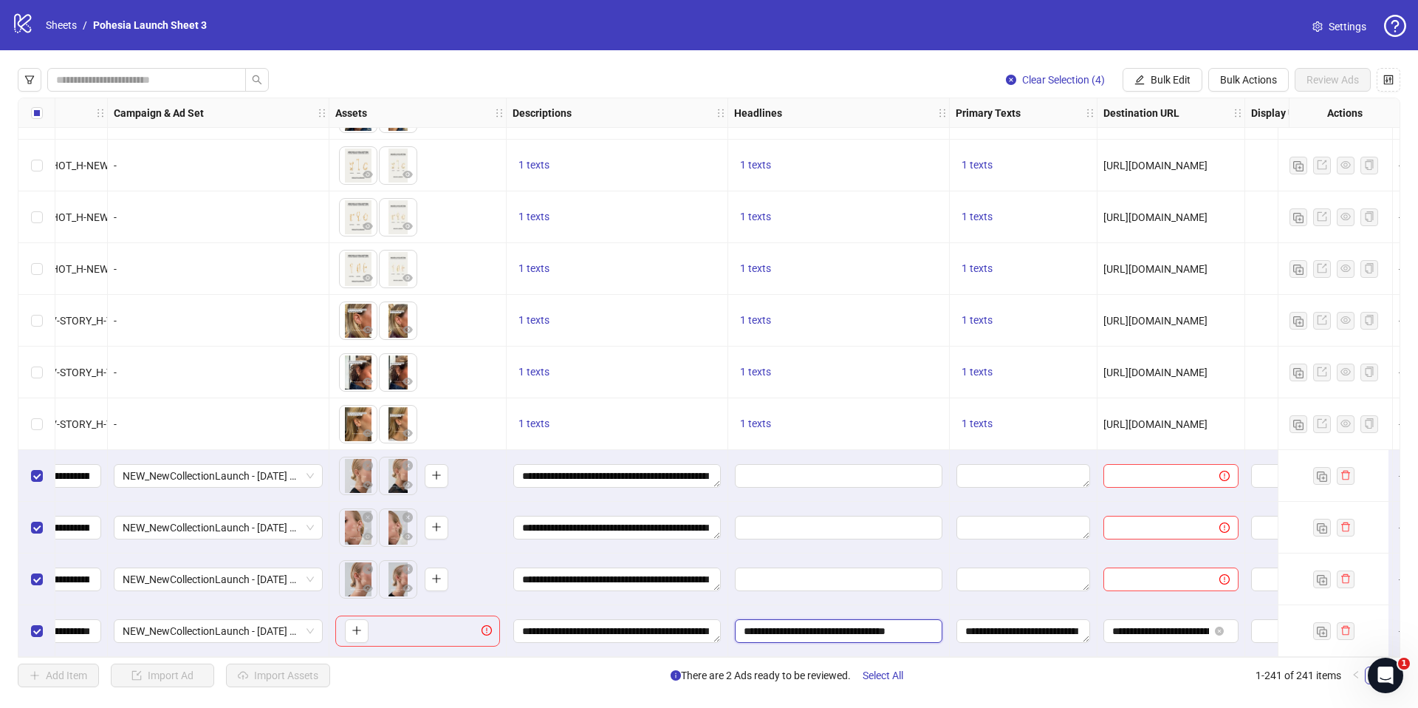
click at [825, 622] on input "**********" at bounding box center [839, 631] width 208 height 24
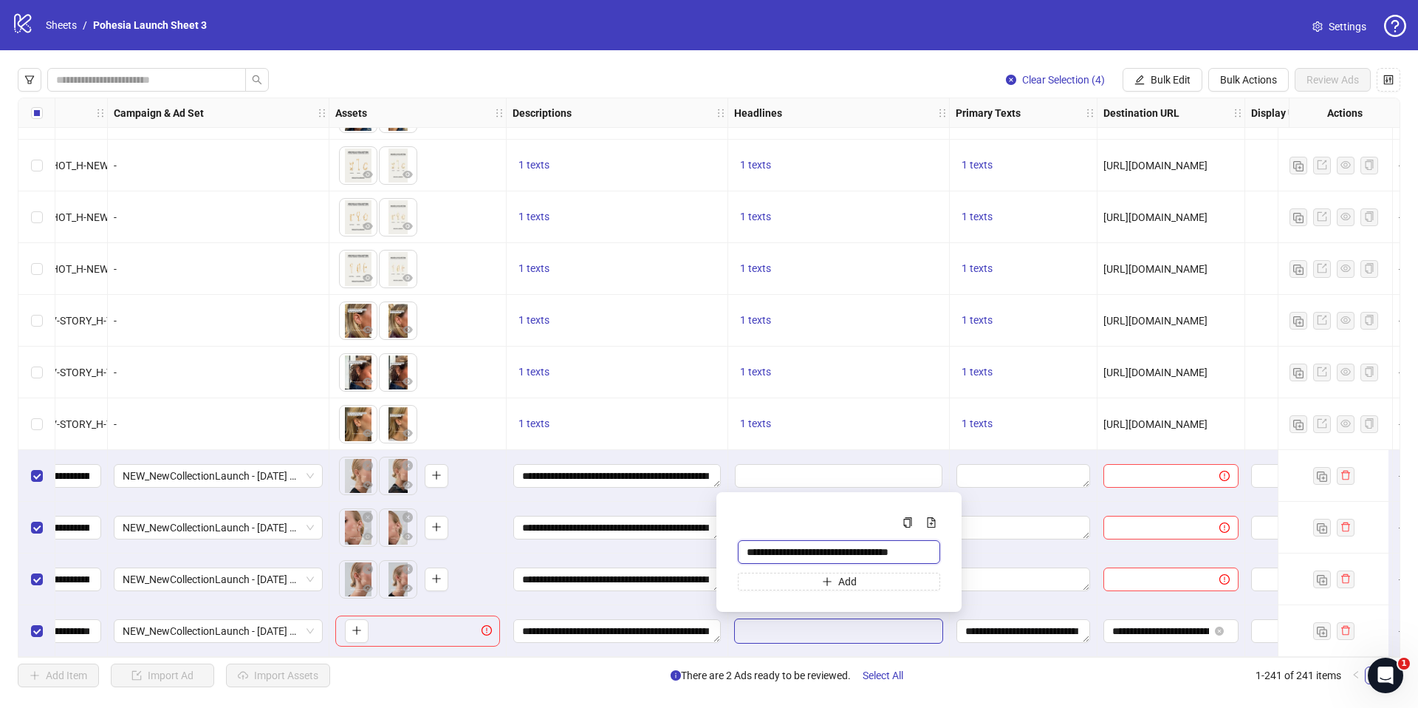
click at [748, 550] on input "**********" at bounding box center [839, 552] width 202 height 24
click at [1054, 690] on div "Clear Selection (4) Bulk Edit Bulk Actions Review Ads Ad Format Ad Name Campaig…" at bounding box center [709, 377] width 1418 height 655
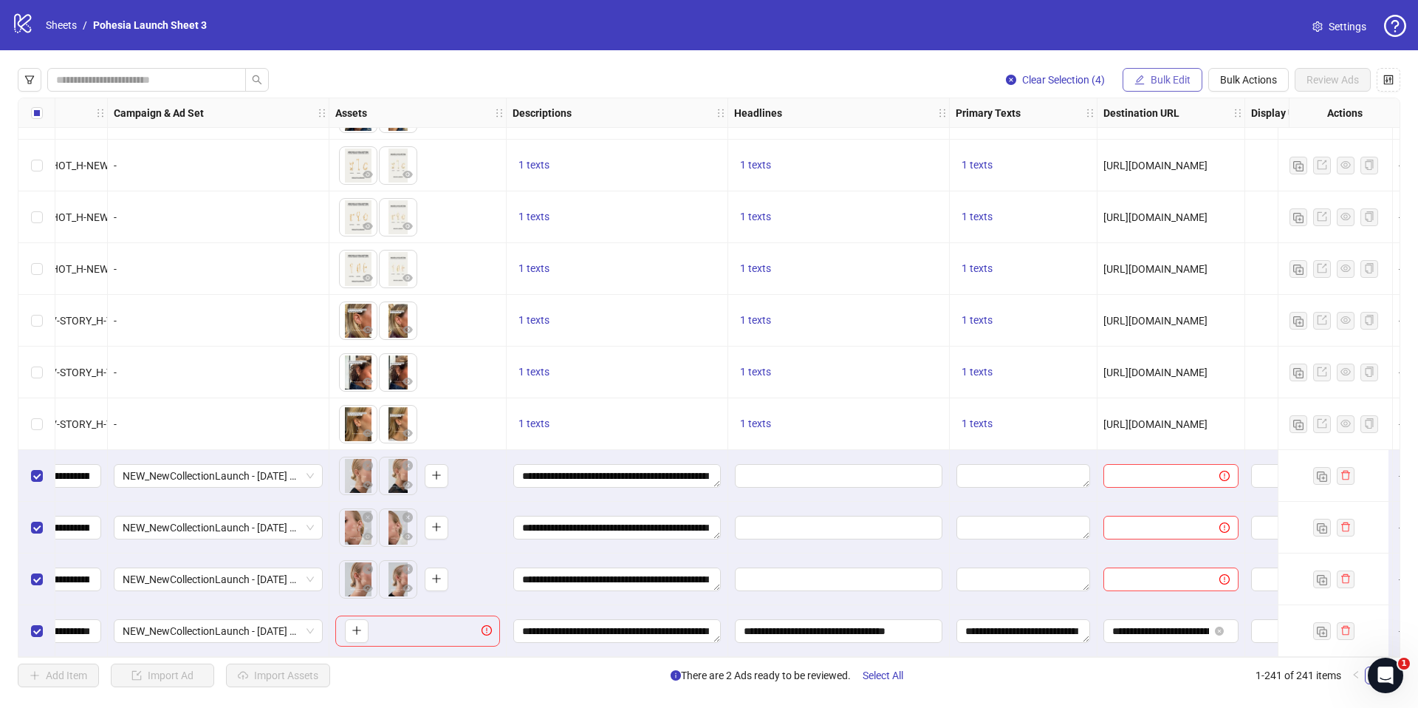
click at [1173, 86] on button "Bulk Edit" at bounding box center [1163, 80] width 80 height 24
click at [1174, 207] on span "Headlines" at bounding box center [1177, 204] width 88 height 16
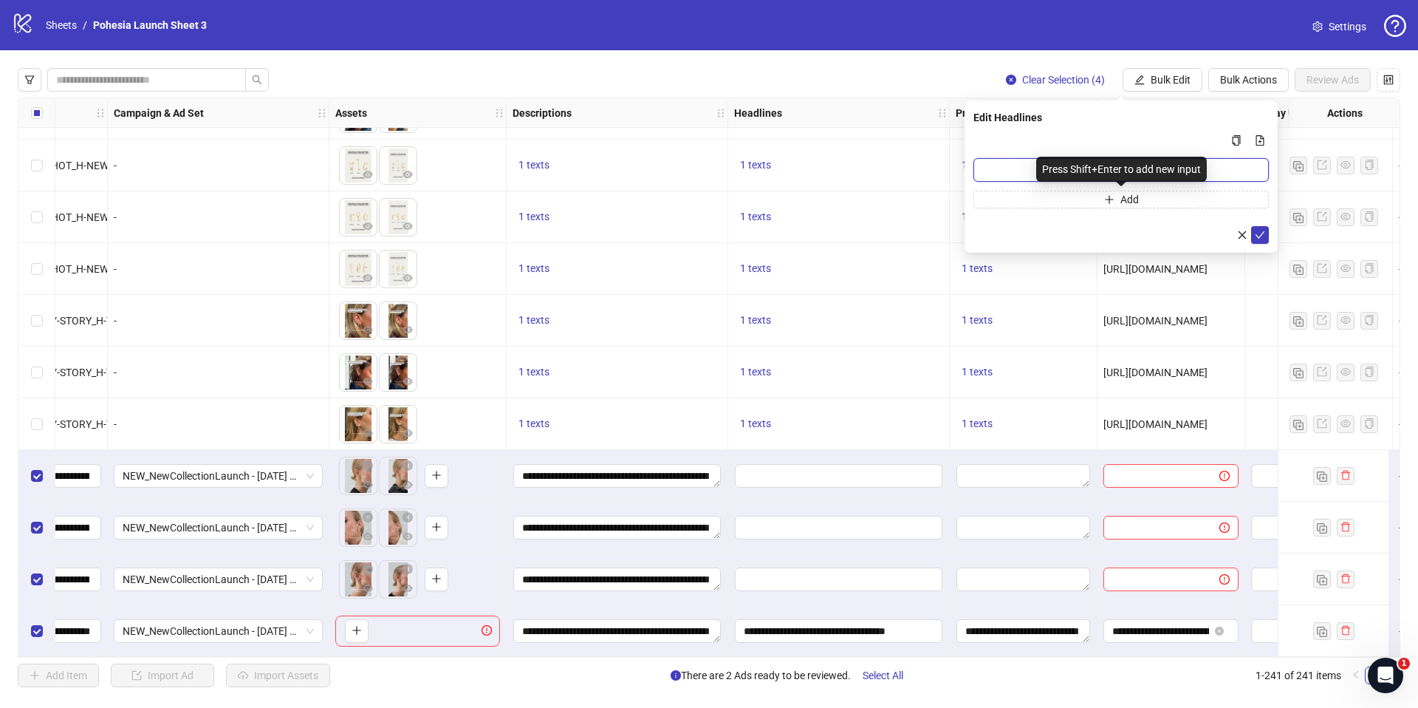
click at [1008, 170] on input "Multi-input container - paste or copy values" at bounding box center [1122, 170] width 296 height 24
paste input "**********"
type input "**********"
click at [1264, 237] on icon "check" at bounding box center [1260, 235] width 10 height 10
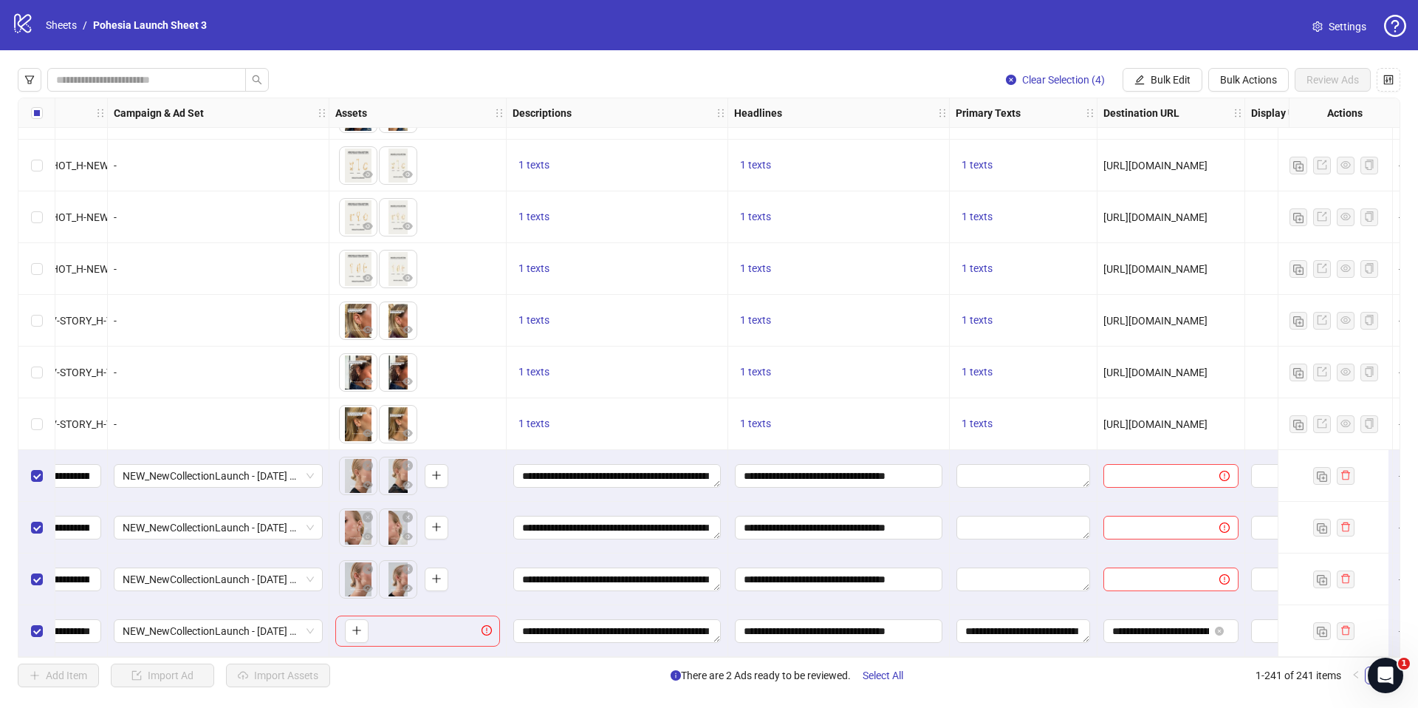
click at [907, 624] on div "Ad Format Ad Name Campaign & Ad Set Assets Descriptions Headlines Primary Texts…" at bounding box center [709, 378] width 1383 height 560
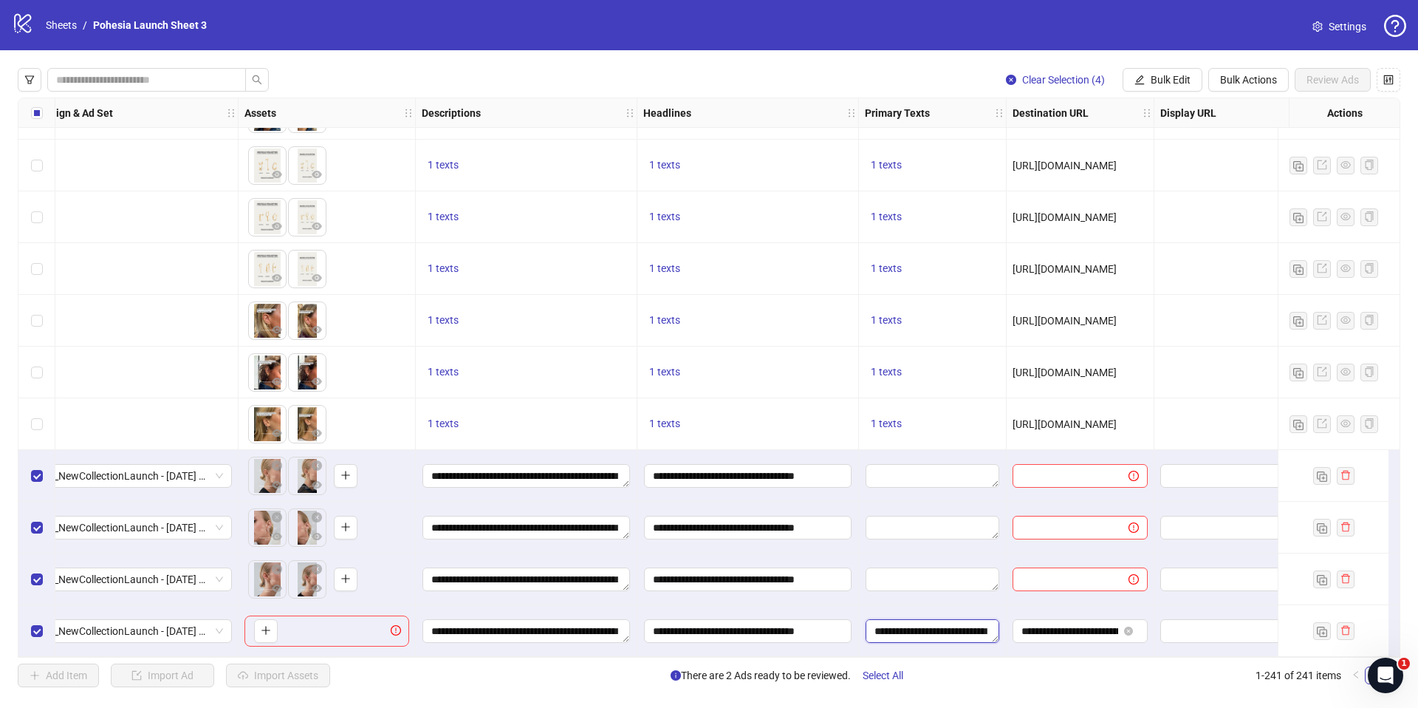
click at [907, 622] on textarea "**********" at bounding box center [933, 631] width 134 height 24
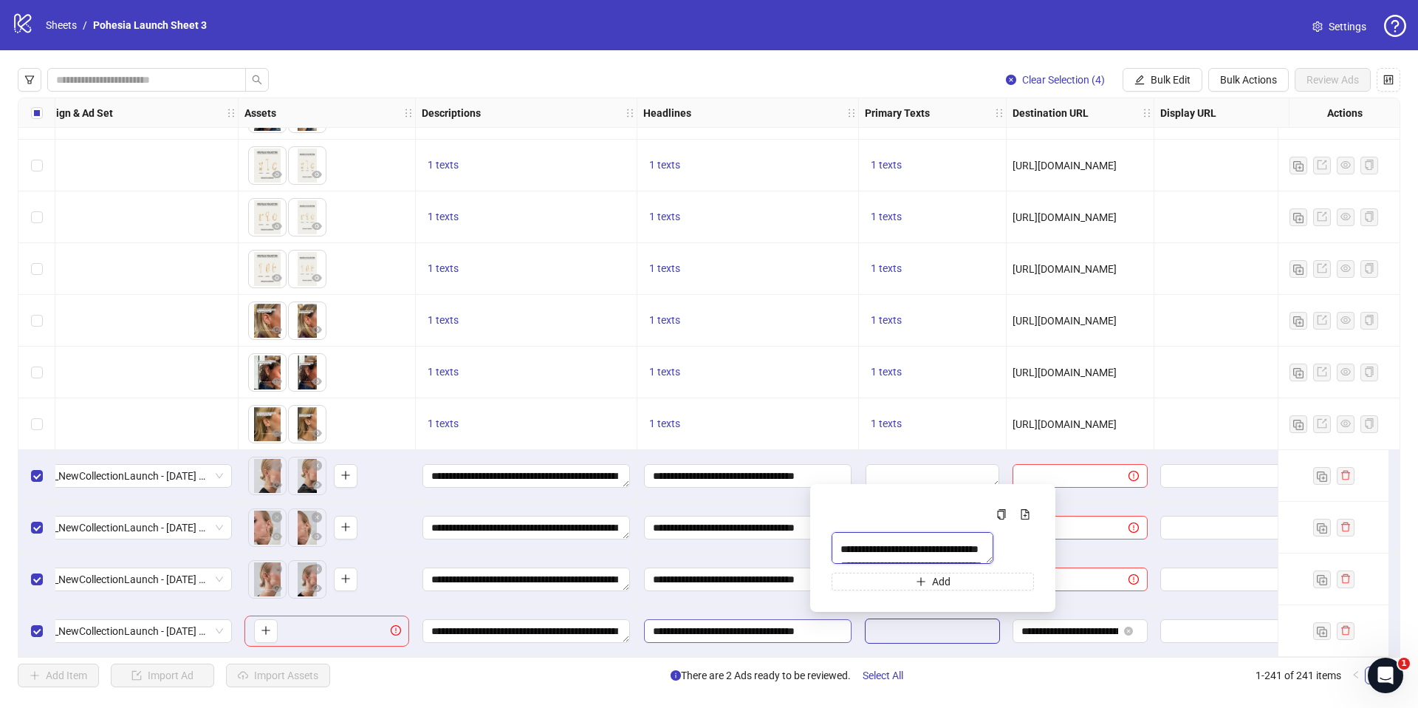
scroll to position [260, 0]
drag, startPoint x: 840, startPoint y: 531, endPoint x: 844, endPoint y: 636, distance: 105.0
click at [841, 638] on body "logo/logo-mobile Sheets / Pohesia Launch Sheet 3 Settings Clear Selection (4) B…" at bounding box center [709, 354] width 1418 height 708
click at [1031, 677] on div "Add Item Import Ad Import Assets There are 2 Ads ready to be reviewed. Select A…" at bounding box center [709, 675] width 1383 height 24
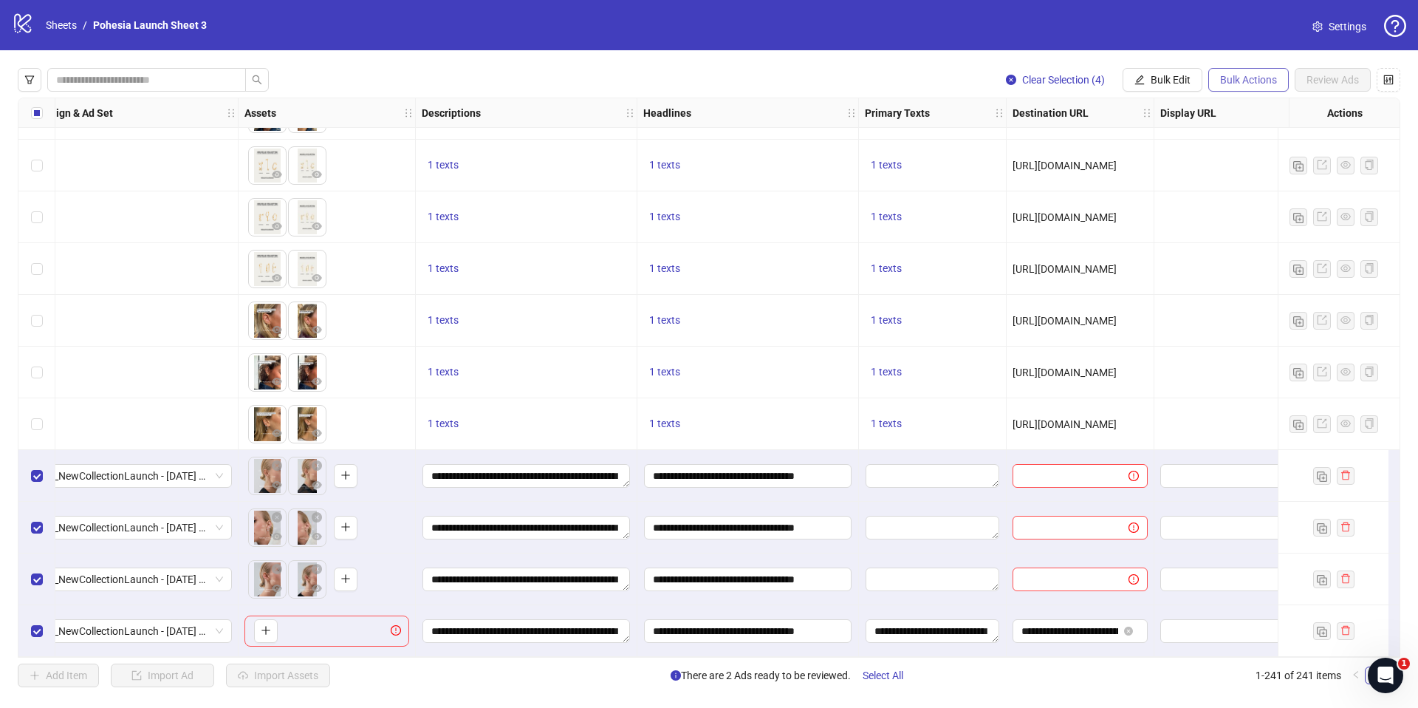
click at [1244, 78] on span "Bulk Actions" at bounding box center [1248, 80] width 57 height 12
click at [1179, 78] on span "Bulk Edit" at bounding box center [1171, 80] width 40 height 12
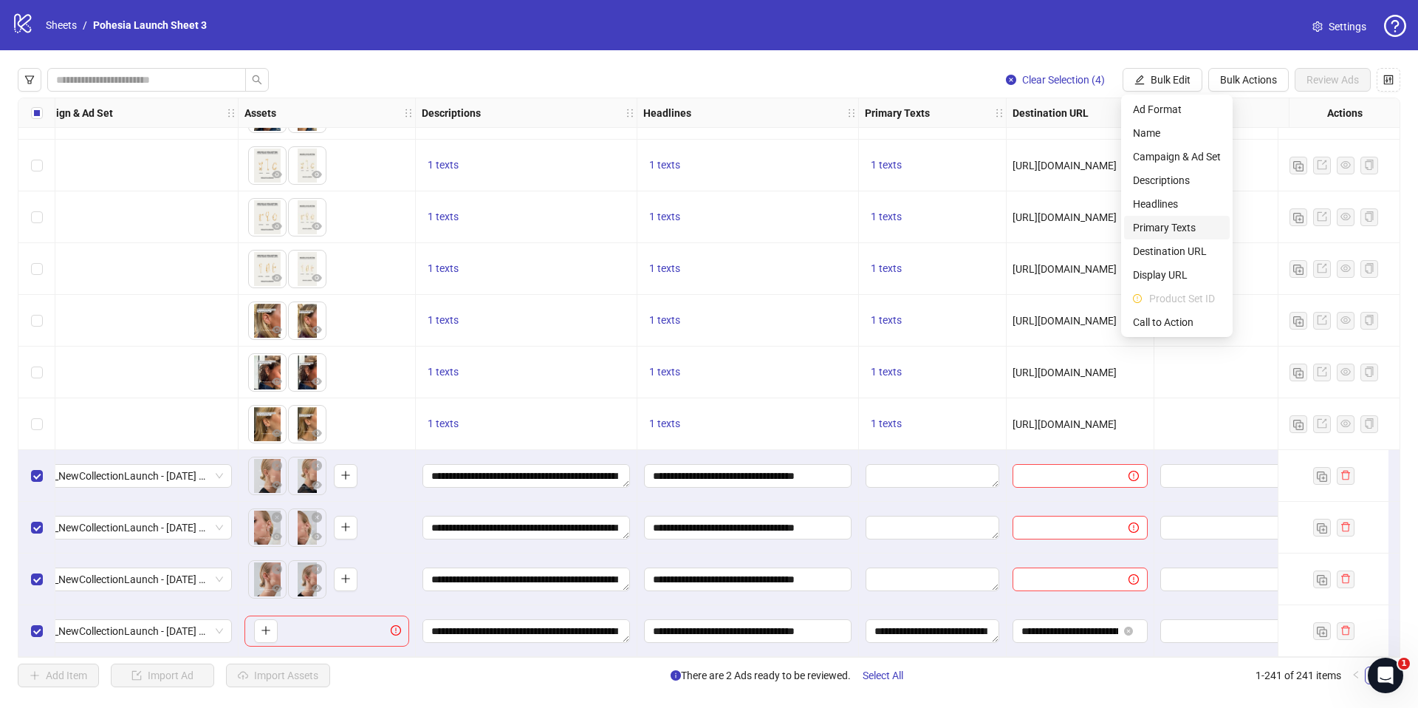
click at [1178, 225] on span "Primary Texts" at bounding box center [1177, 227] width 88 height 16
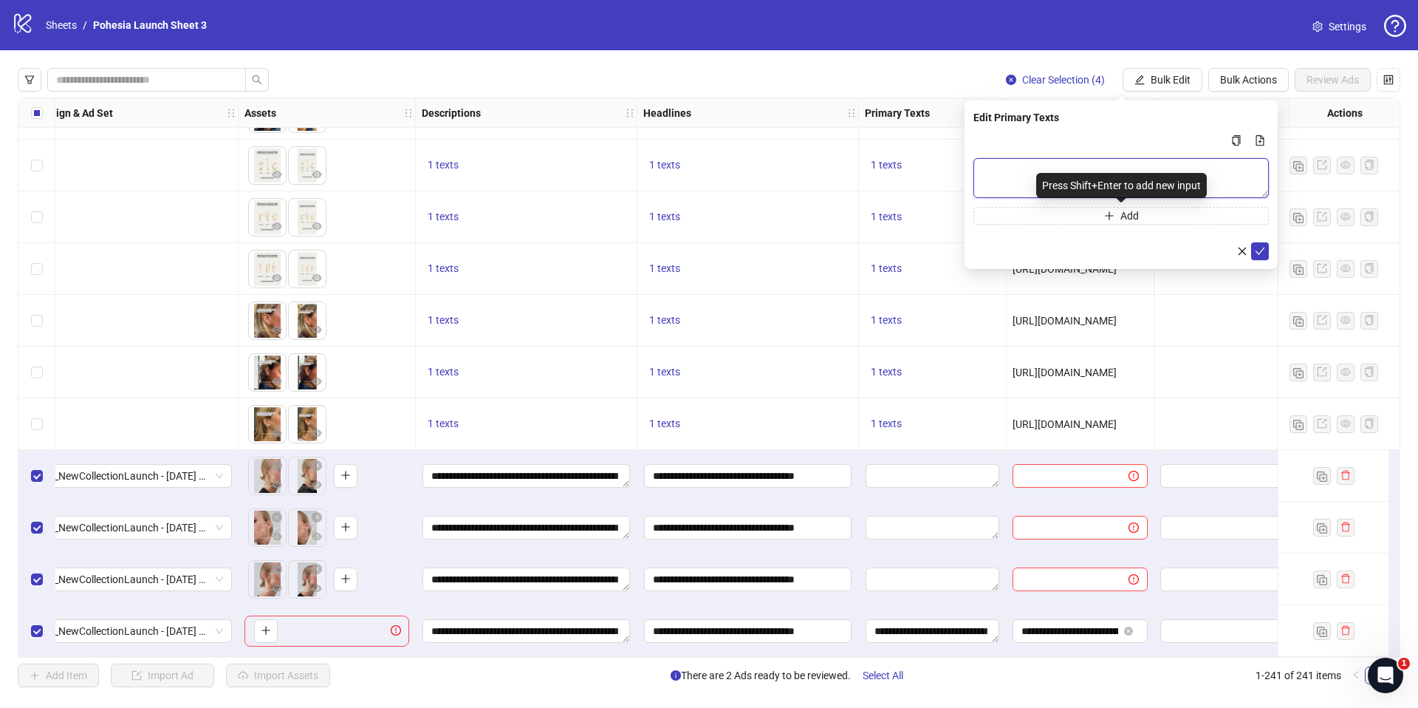
click at [1026, 177] on textarea "Multi-text input container - paste or copy values" at bounding box center [1122, 178] width 296 height 40
paste textarea "**********"
type textarea "**********"
click at [1265, 253] on icon "check" at bounding box center [1260, 251] width 10 height 10
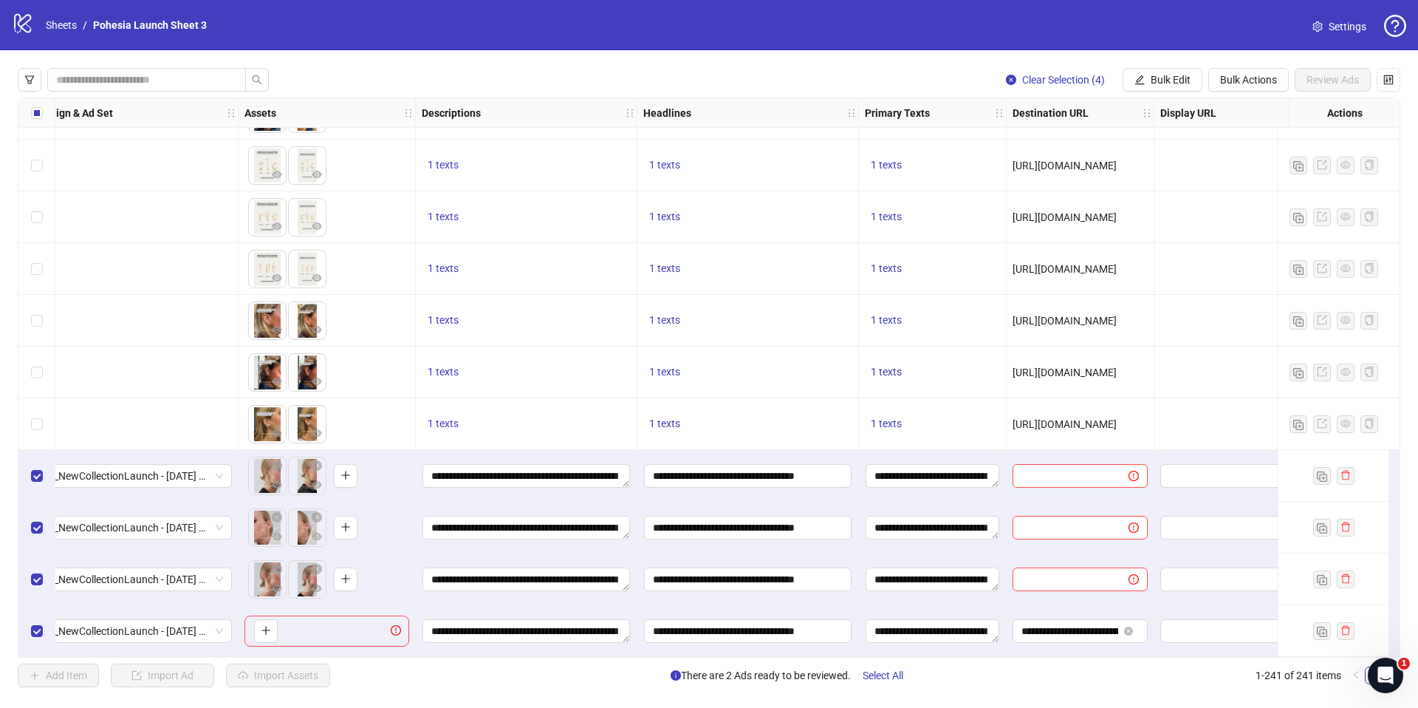
click at [1074, 418] on span "[URL][DOMAIN_NAME]" at bounding box center [1065, 424] width 104 height 12
click at [1035, 420] on span "[URL][DOMAIN_NAME]" at bounding box center [1065, 424] width 104 height 12
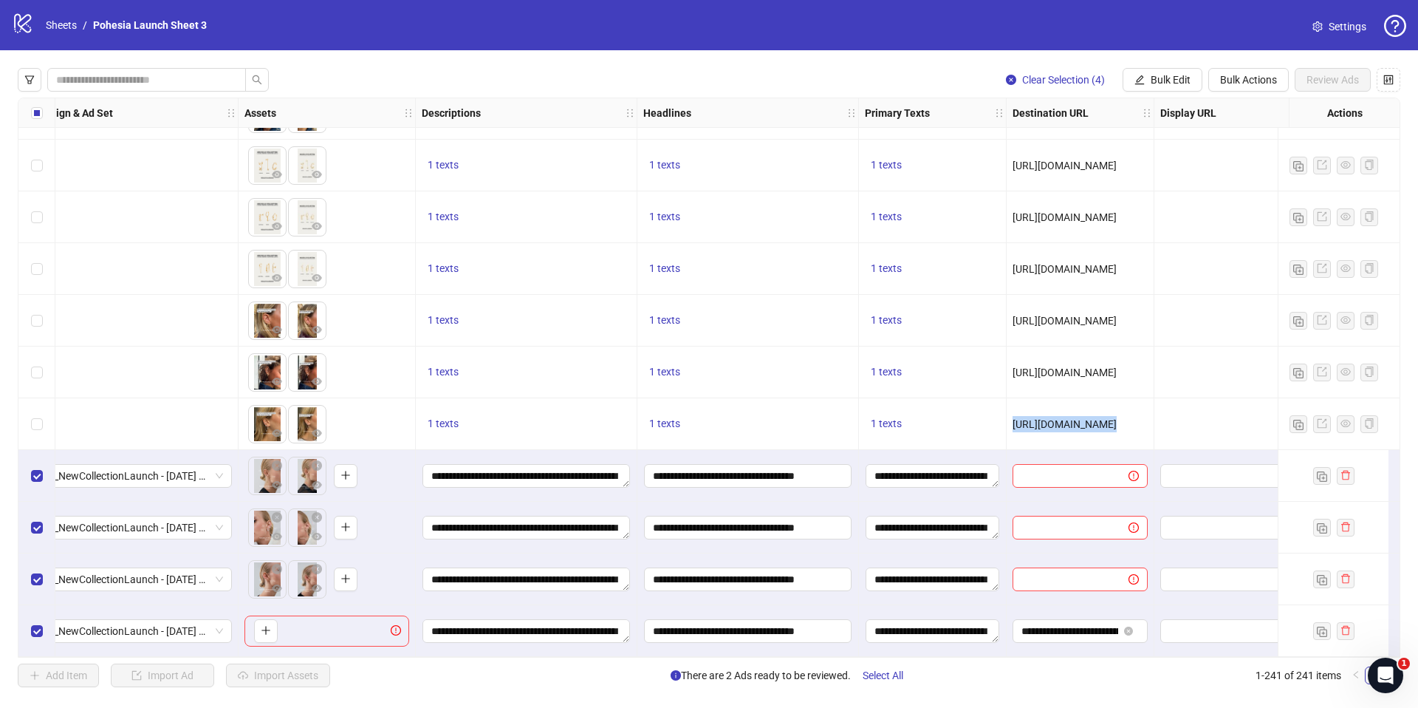
copy span "[URL][DOMAIN_NAME]"
click at [1157, 79] on span "Bulk Edit" at bounding box center [1171, 80] width 40 height 12
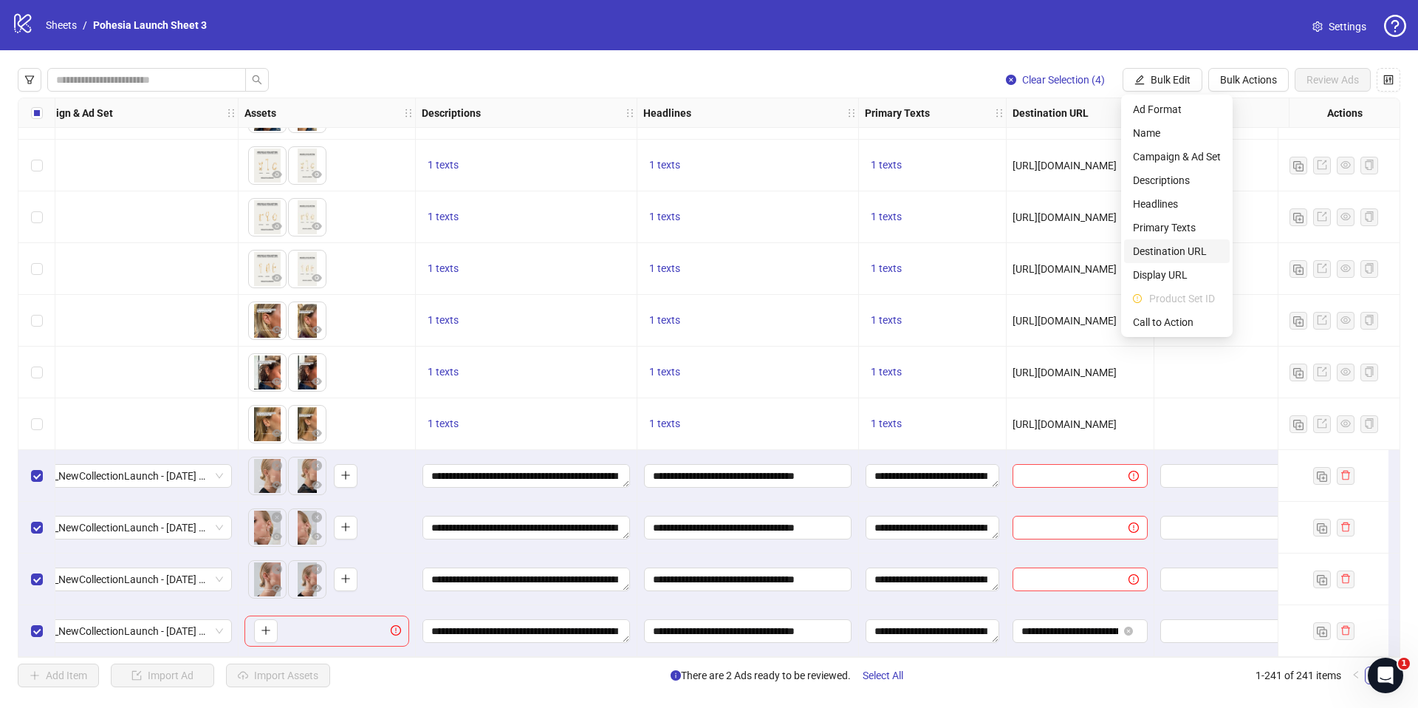
click at [1181, 249] on span "Destination URL" at bounding box center [1177, 251] width 88 height 16
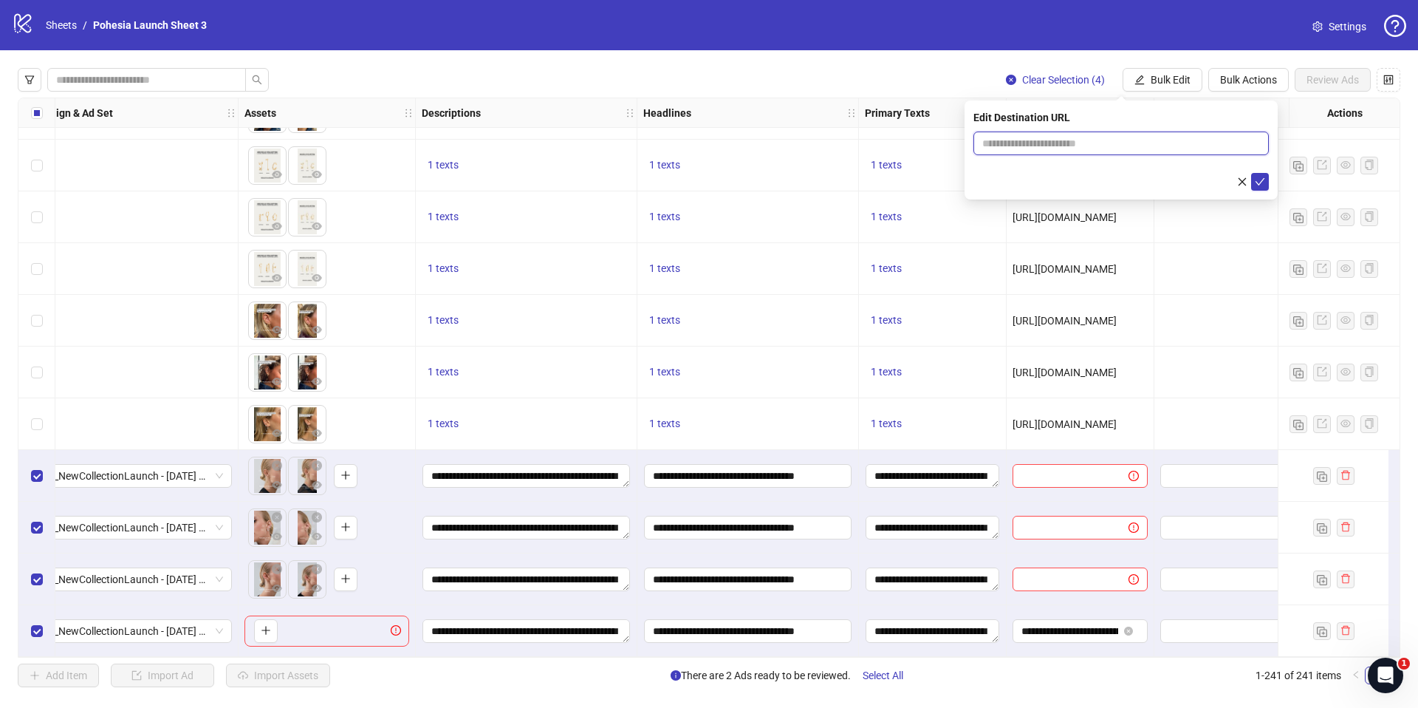
click at [1013, 146] on input "text" at bounding box center [1116, 143] width 266 height 16
paste input "**********"
type input "**********"
drag, startPoint x: 1265, startPoint y: 180, endPoint x: 1293, endPoint y: 146, distance: 44.7
click at [1264, 180] on icon "check" at bounding box center [1260, 182] width 10 height 10
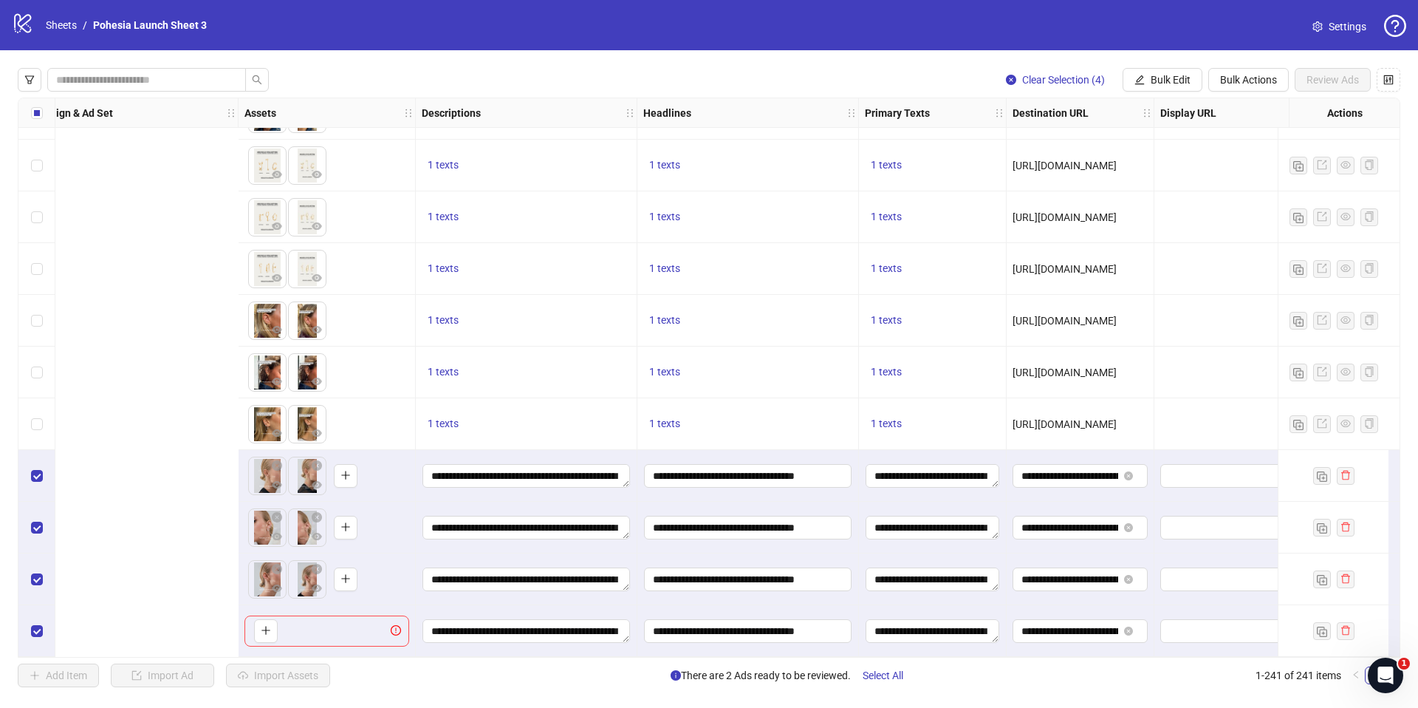
scroll to position [11940, 994]
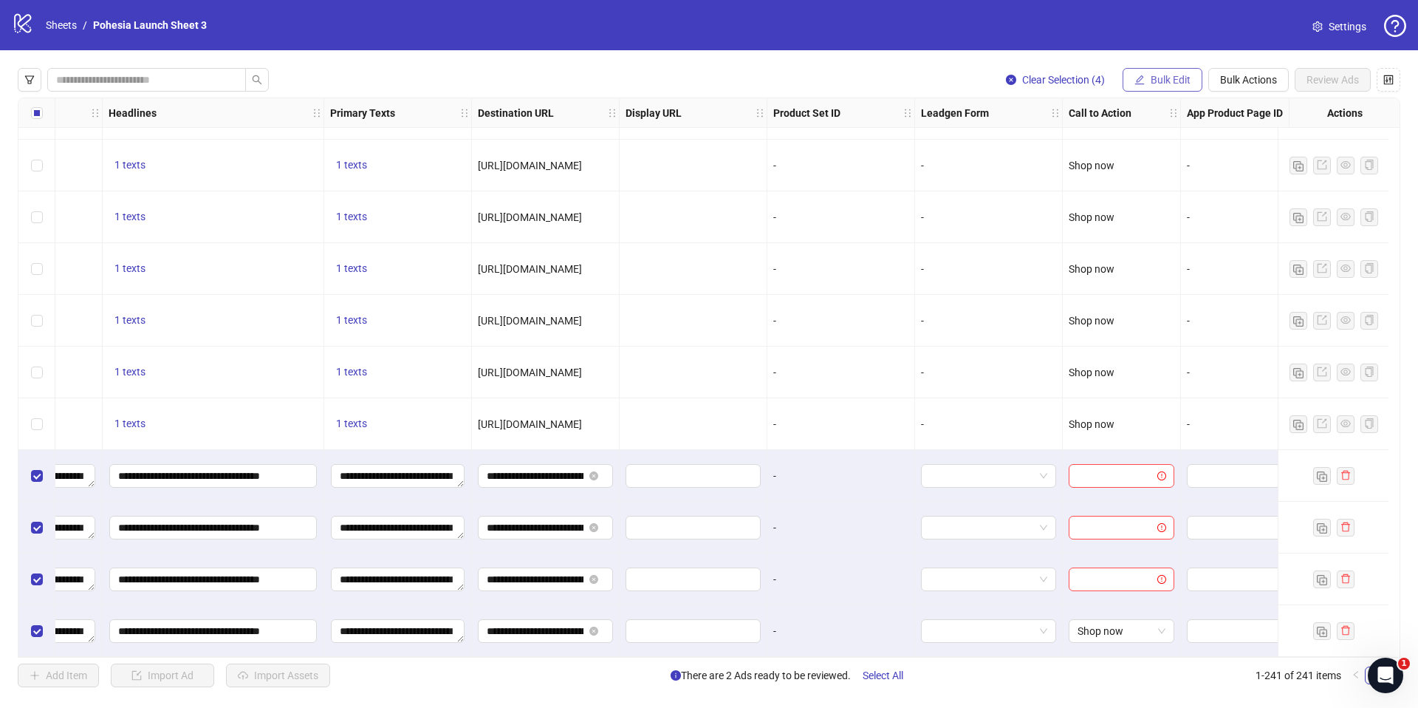
click at [1184, 78] on span "Bulk Edit" at bounding box center [1171, 80] width 40 height 12
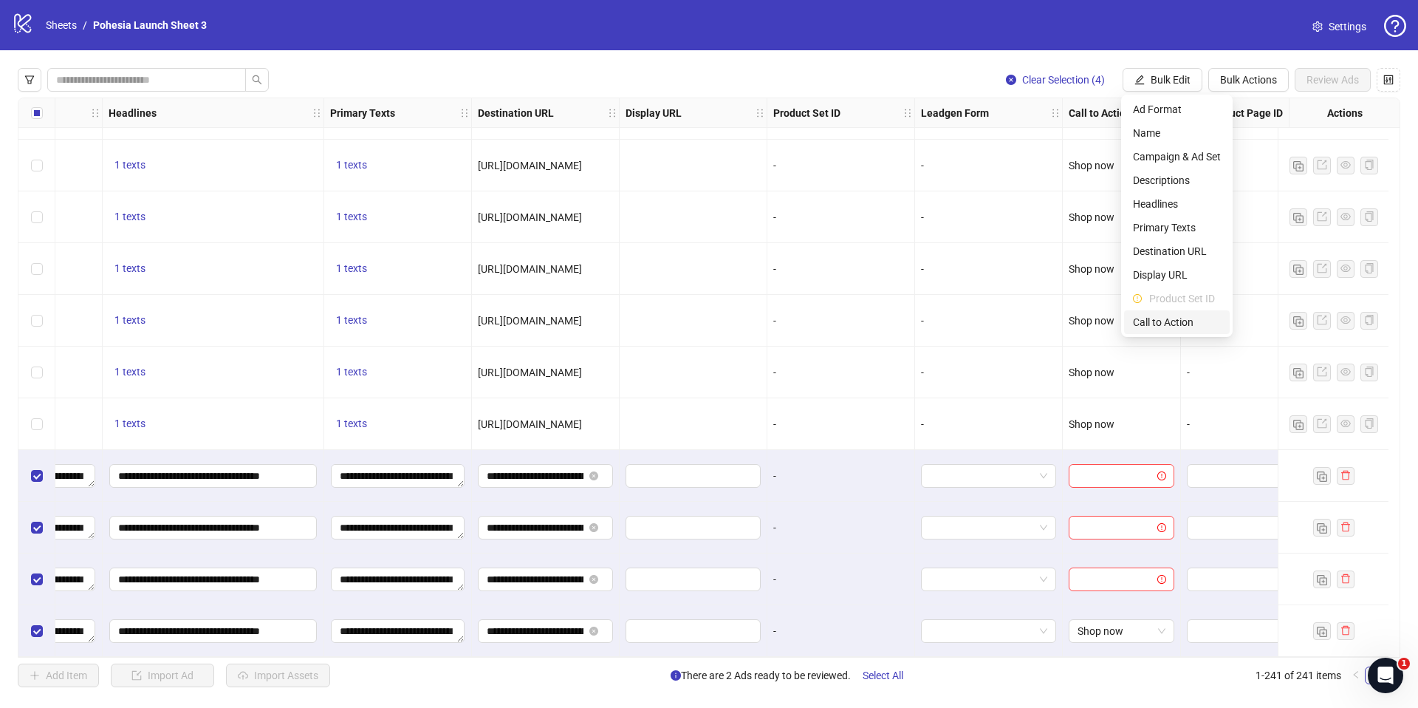
click at [1167, 321] on span "Call to Action" at bounding box center [1177, 322] width 88 height 16
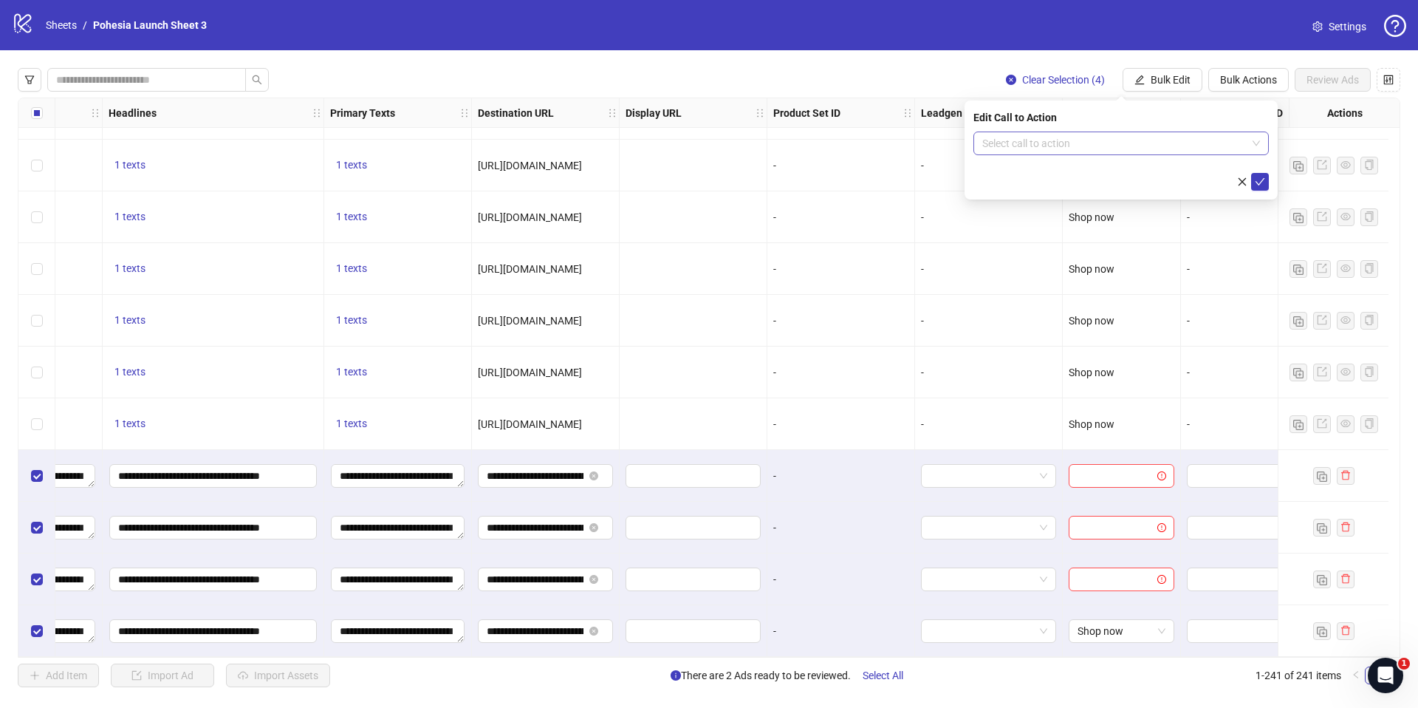
click at [998, 139] on input "search" at bounding box center [1115, 143] width 264 height 22
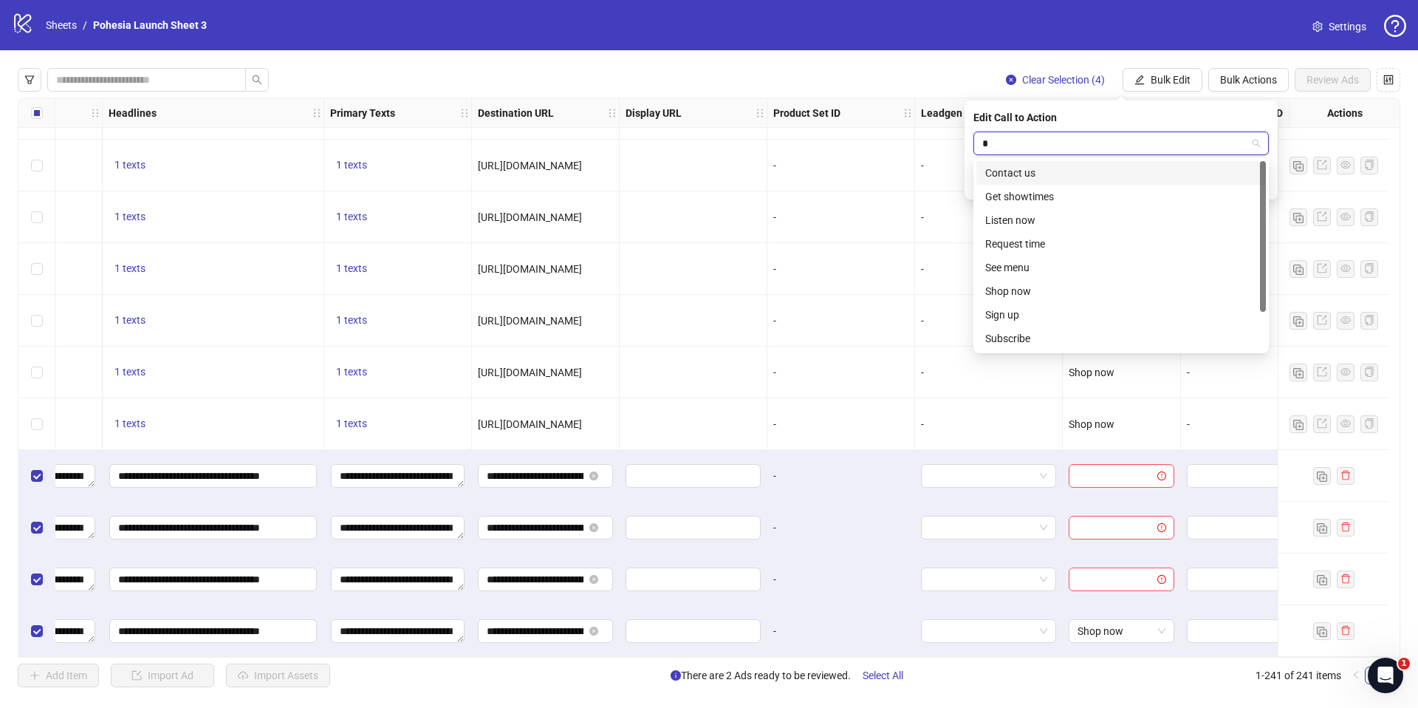
type input "**"
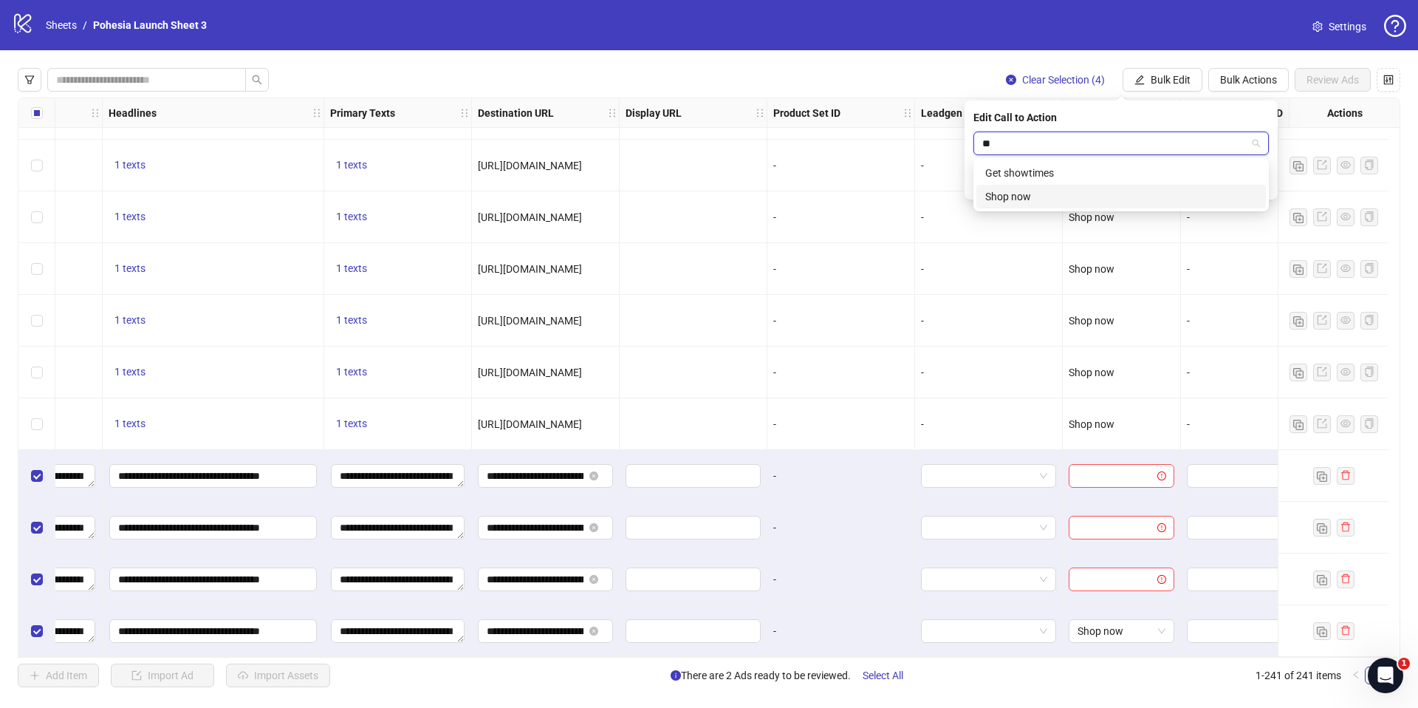
click at [1038, 191] on div "Shop now" at bounding box center [1122, 196] width 272 height 16
click at [1266, 177] on button "submit" at bounding box center [1261, 182] width 18 height 18
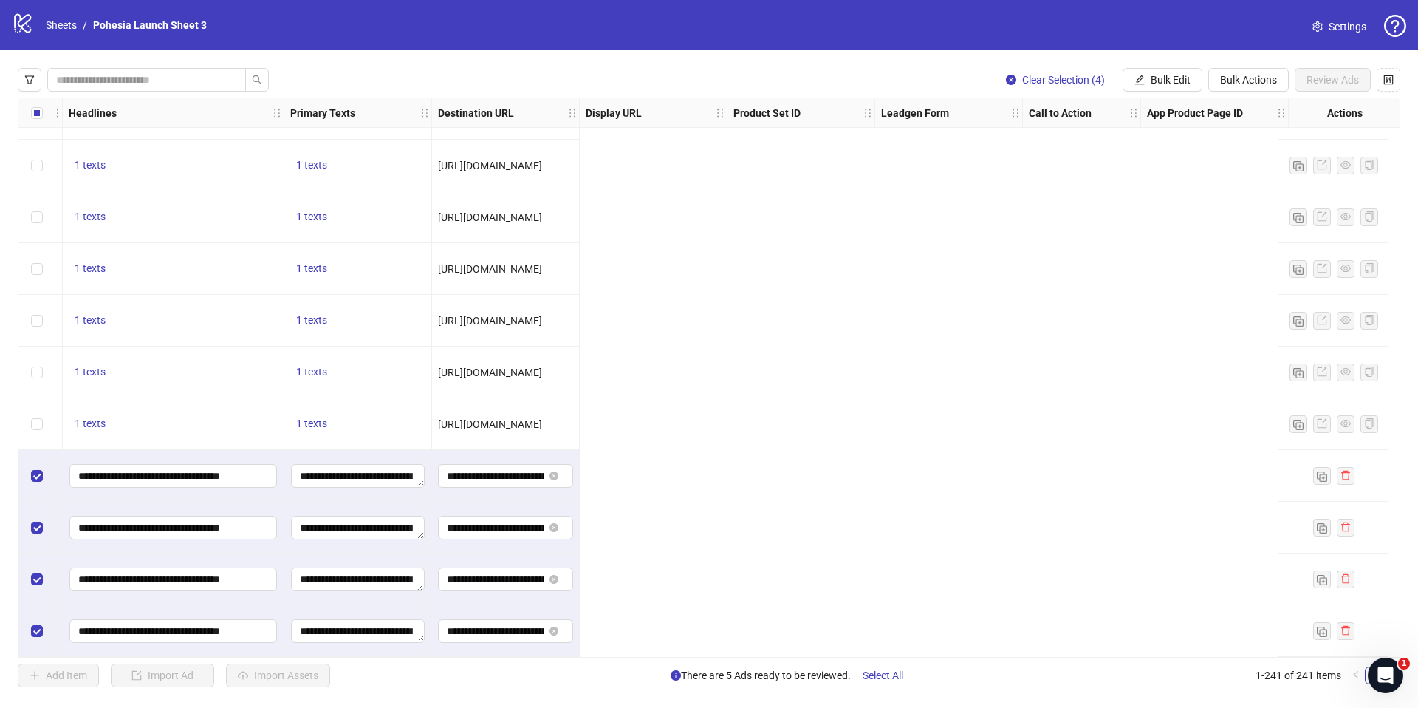
scroll to position [11940, 0]
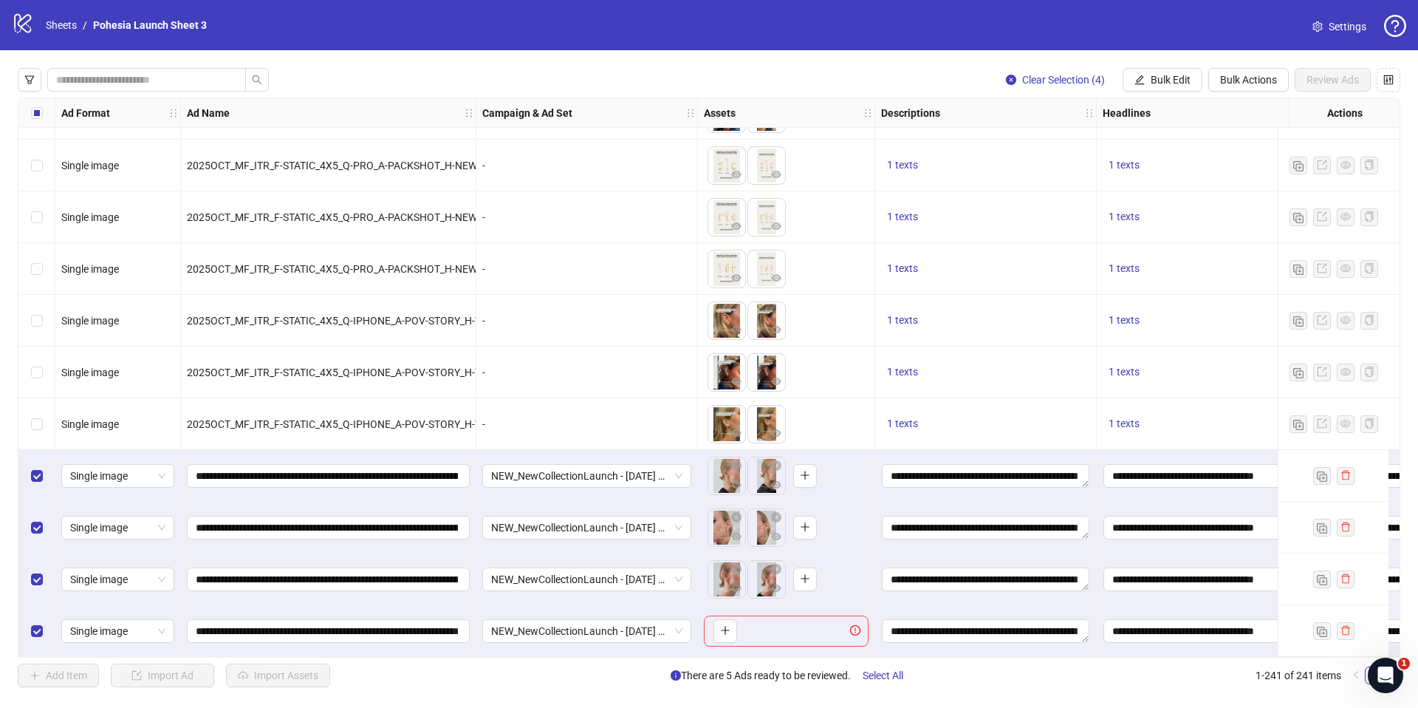
click at [27, 627] on div "Select row 241" at bounding box center [36, 631] width 37 height 52
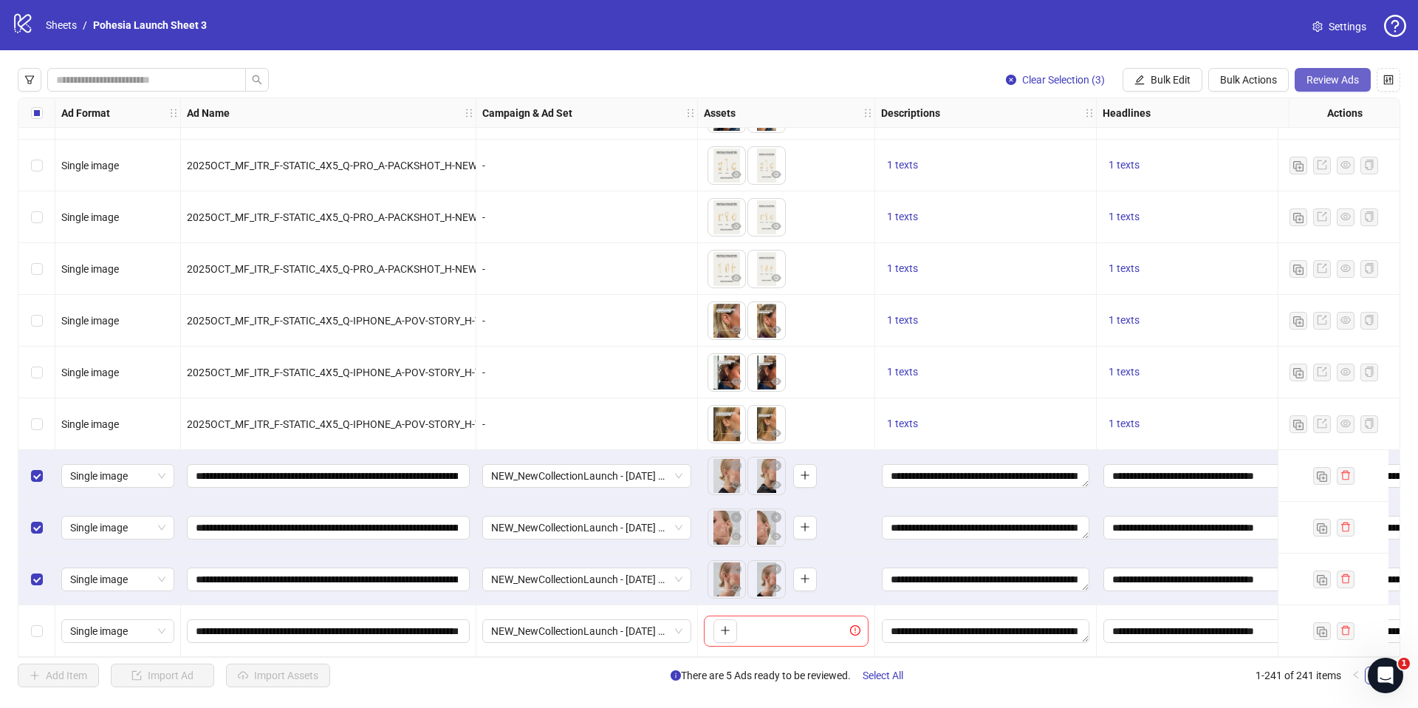
click at [1346, 76] on span "Review Ads" at bounding box center [1333, 80] width 52 height 12
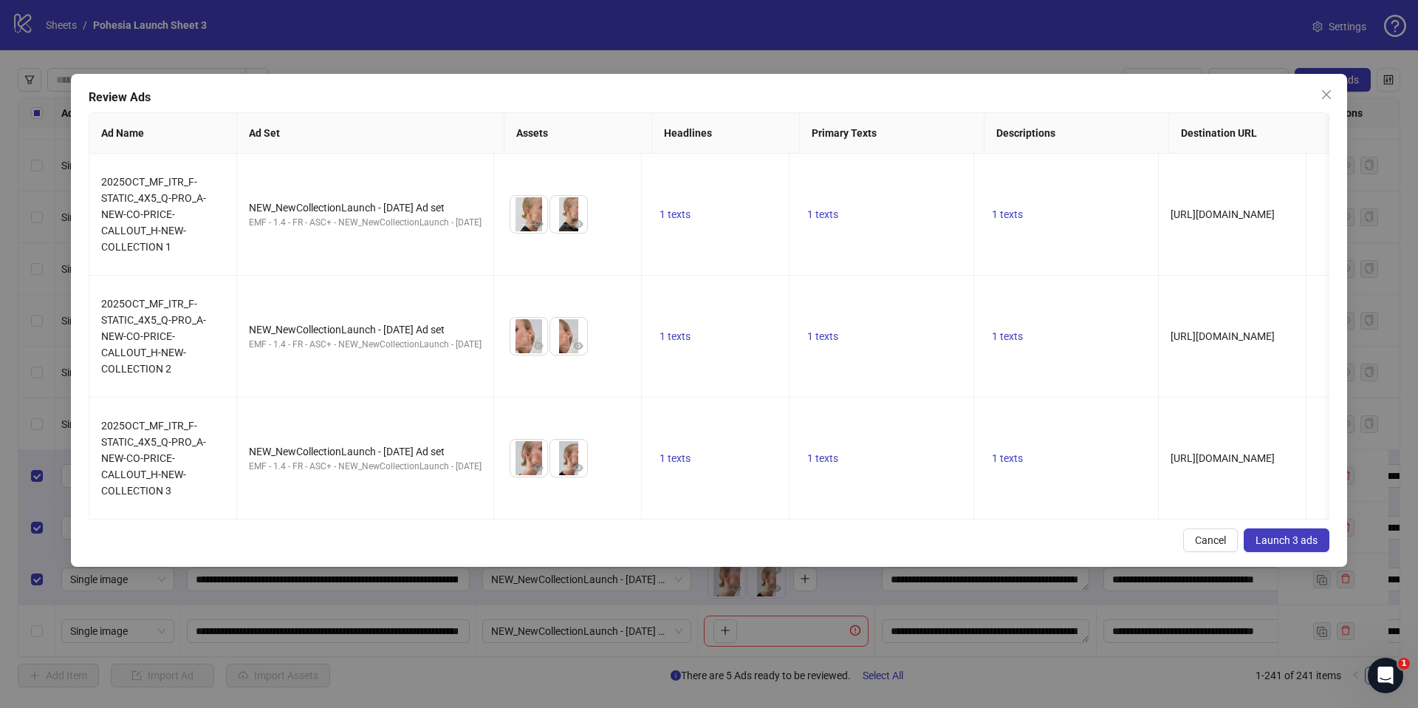
click at [1290, 534] on span "Launch 3 ads" at bounding box center [1287, 540] width 62 height 12
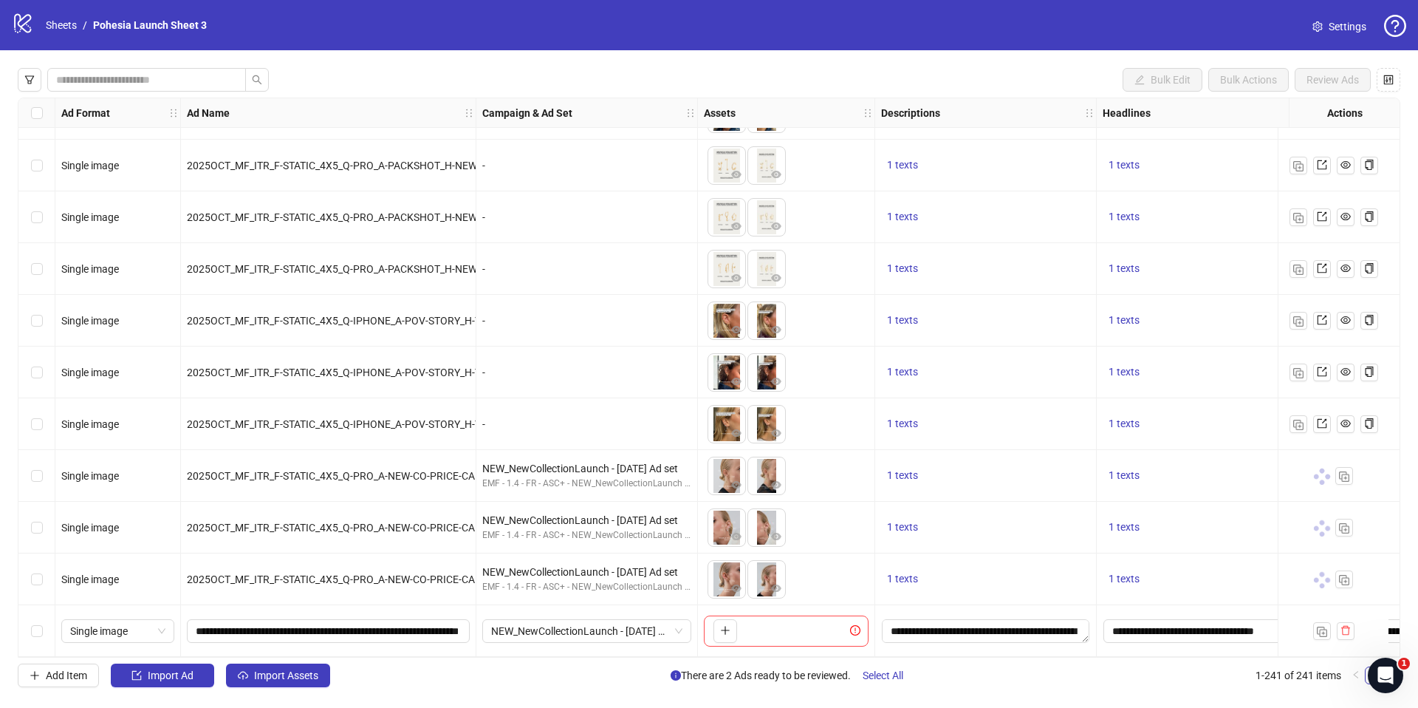
click at [1184, 682] on div "Add Item Import Ad Import Assets There are 2 Ads ready to be reviewed. Select A…" at bounding box center [709, 675] width 1383 height 24
click at [1347, 625] on icon "delete" at bounding box center [1346, 630] width 10 height 10
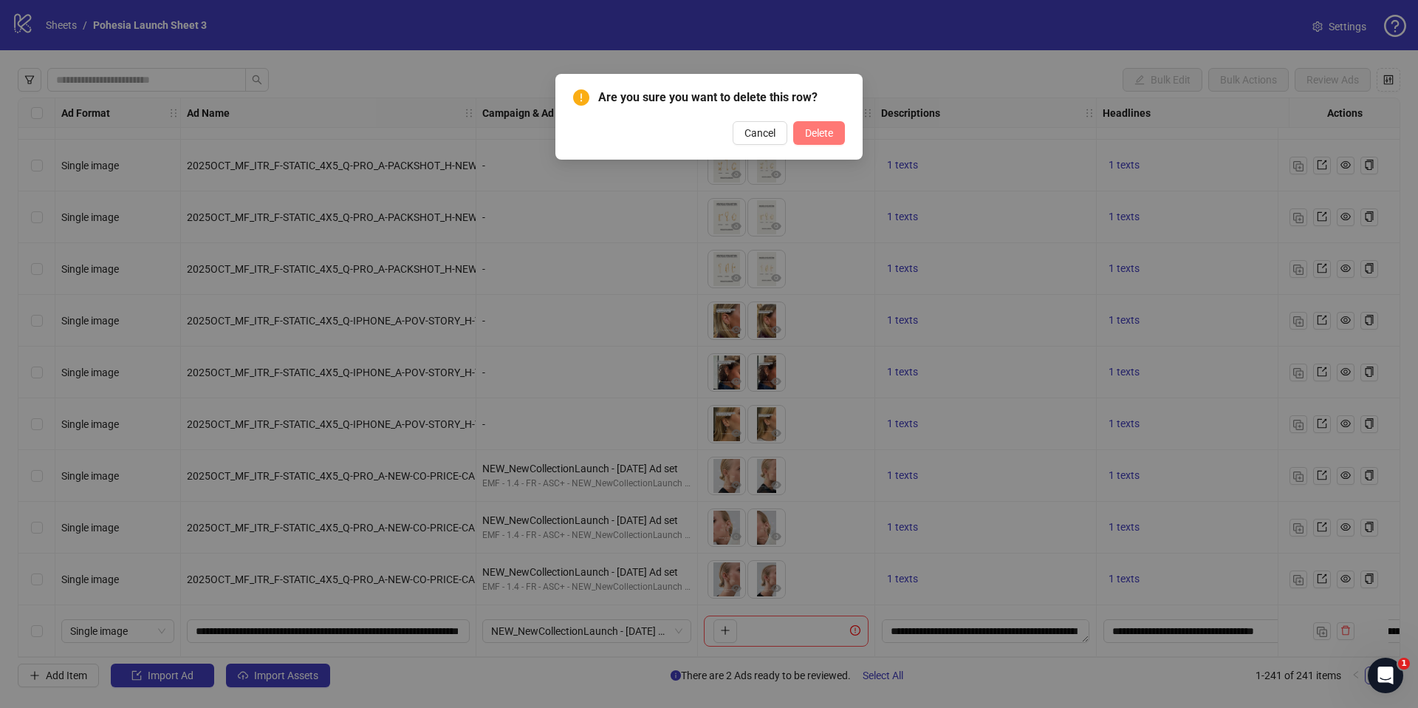
click at [830, 129] on span "Delete" at bounding box center [819, 133] width 28 height 12
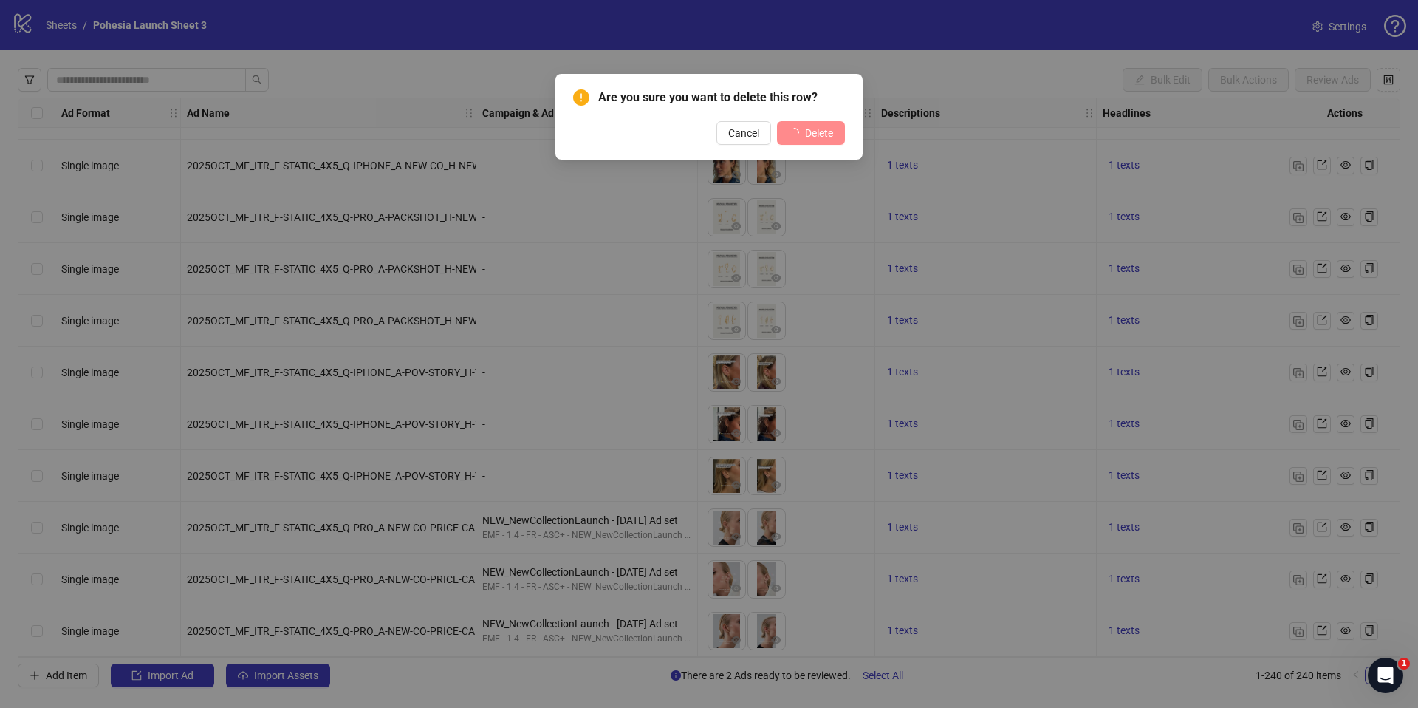
scroll to position [11889, 0]
